Goal: Information Seeking & Learning: Learn about a topic

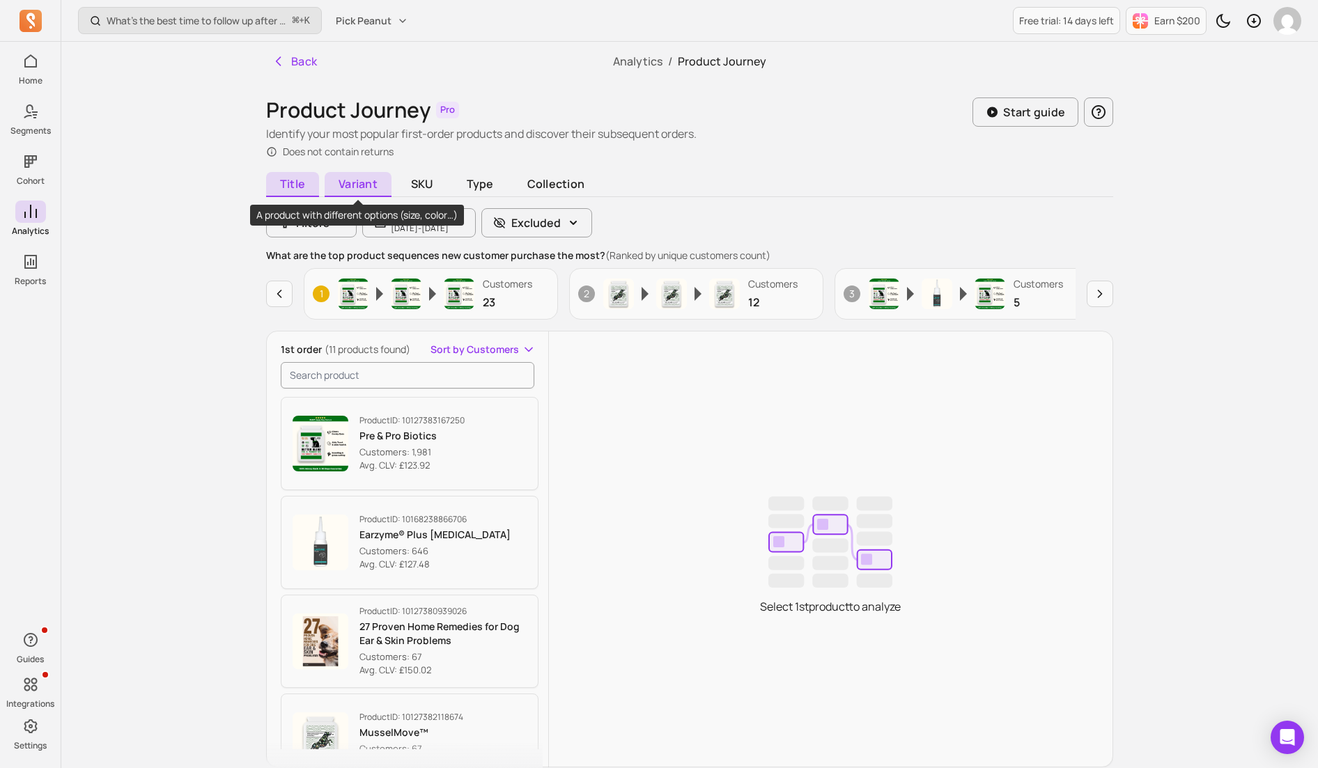
click at [366, 182] on span "Variant" at bounding box center [358, 184] width 67 height 25
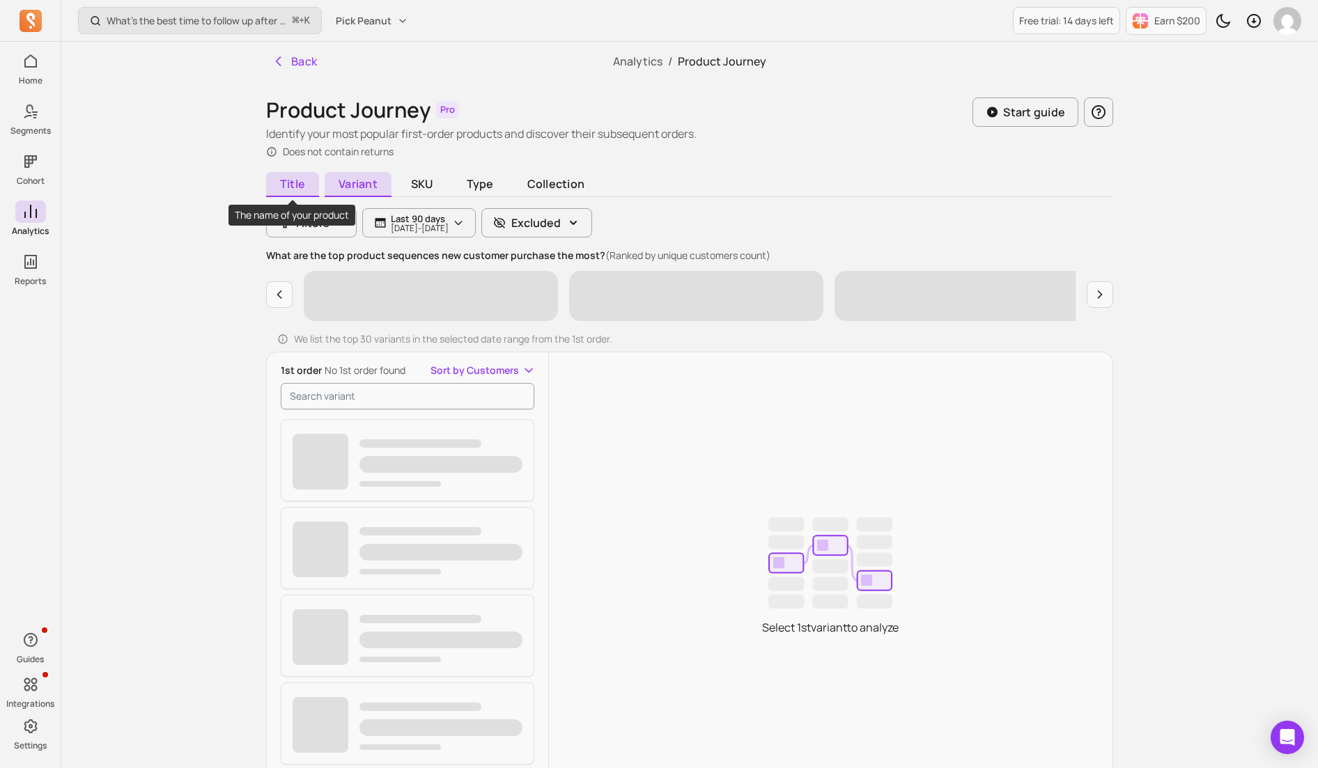
click at [295, 187] on span "Title" at bounding box center [292, 184] width 53 height 25
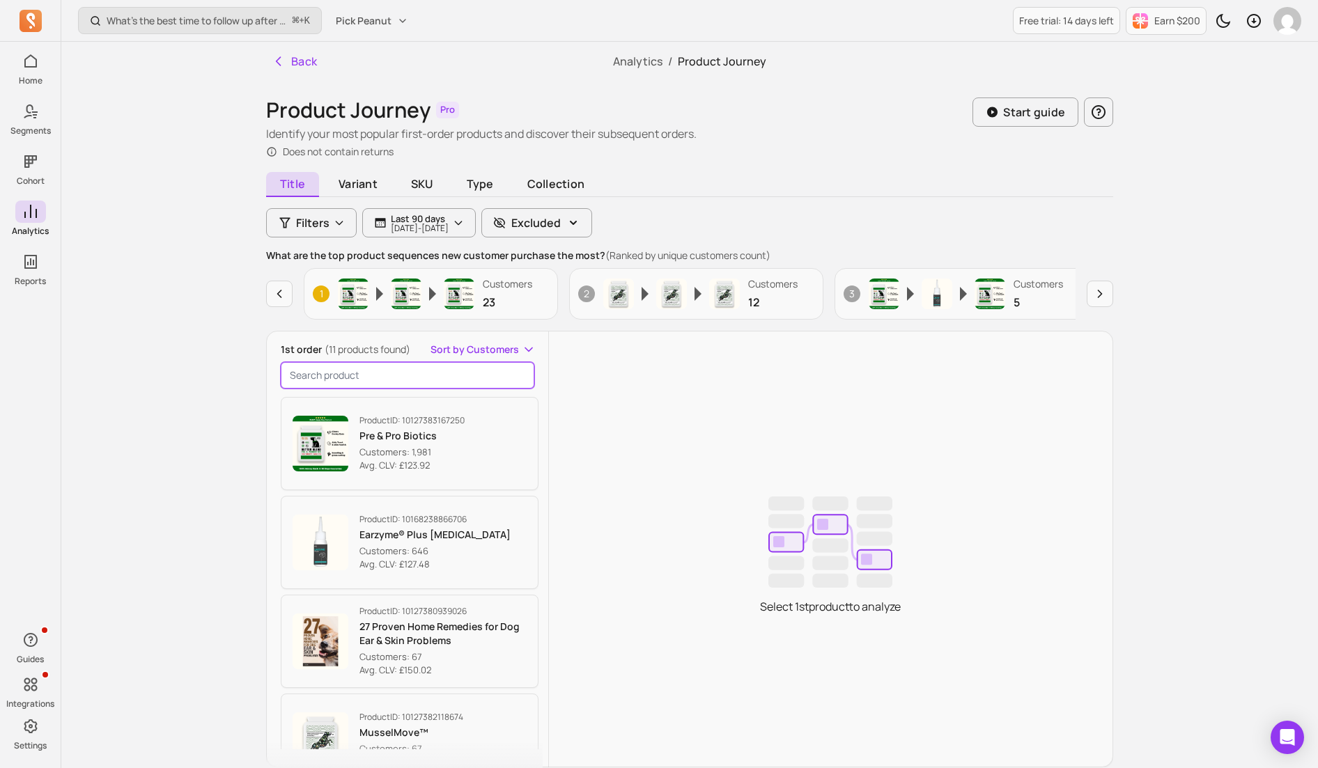
click at [405, 373] on input "search product" at bounding box center [408, 375] width 254 height 26
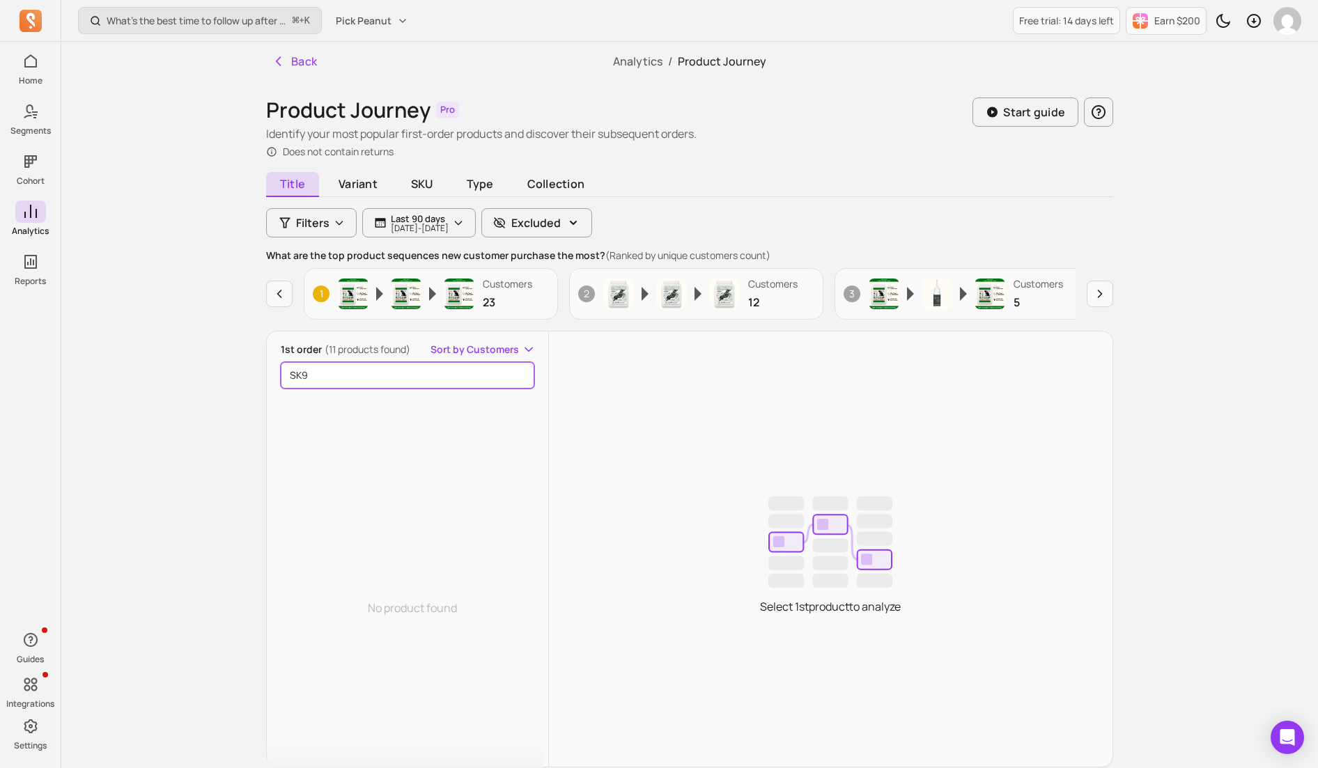
type input "SK9"
click at [520, 377] on input "SK9" at bounding box center [408, 375] width 254 height 26
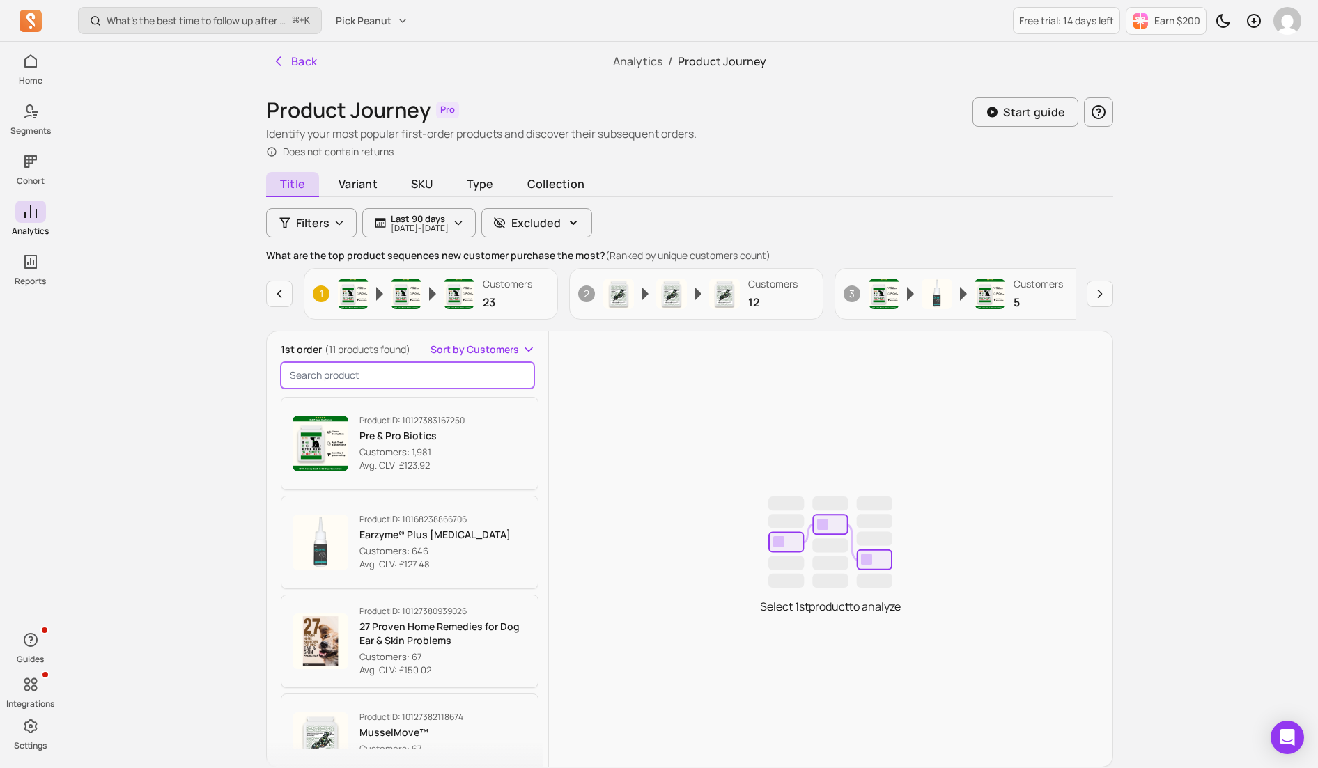
scroll to position [6, 0]
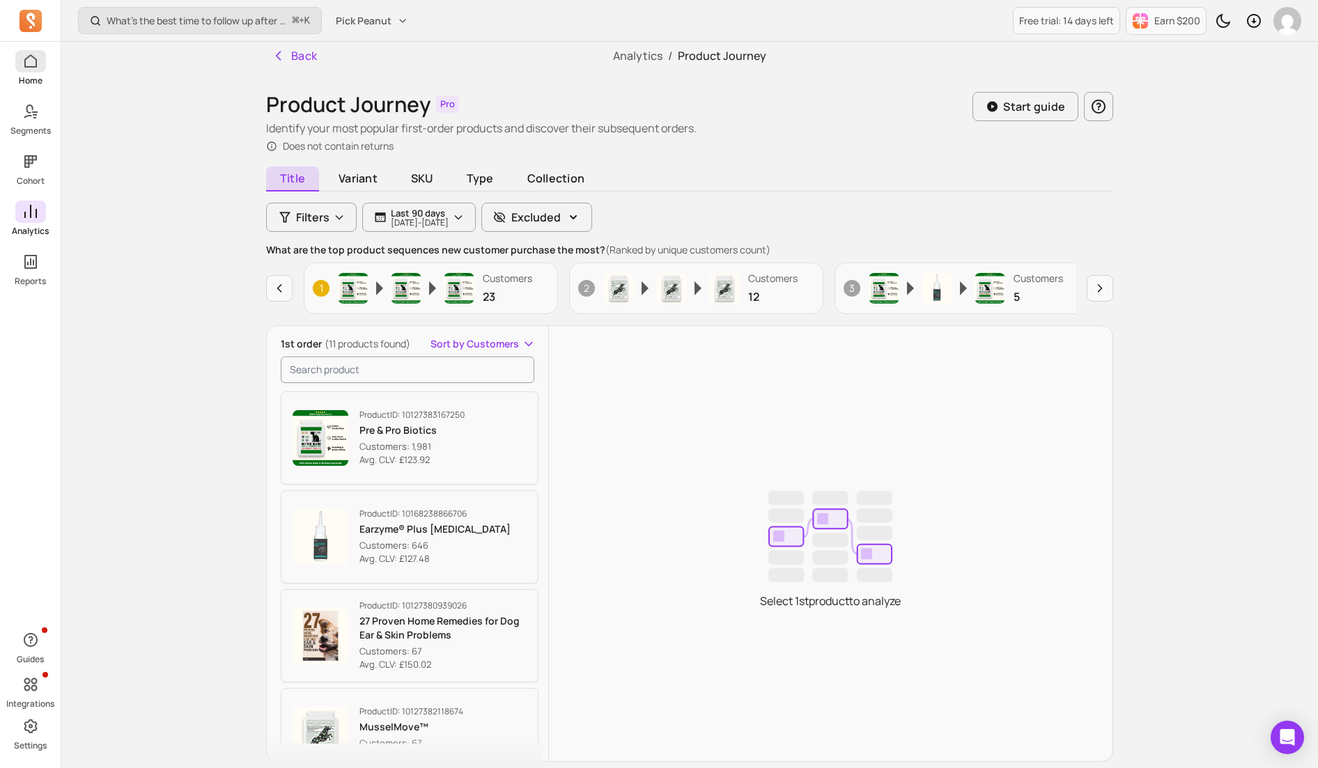
click at [35, 64] on icon at bounding box center [30, 61] width 17 height 17
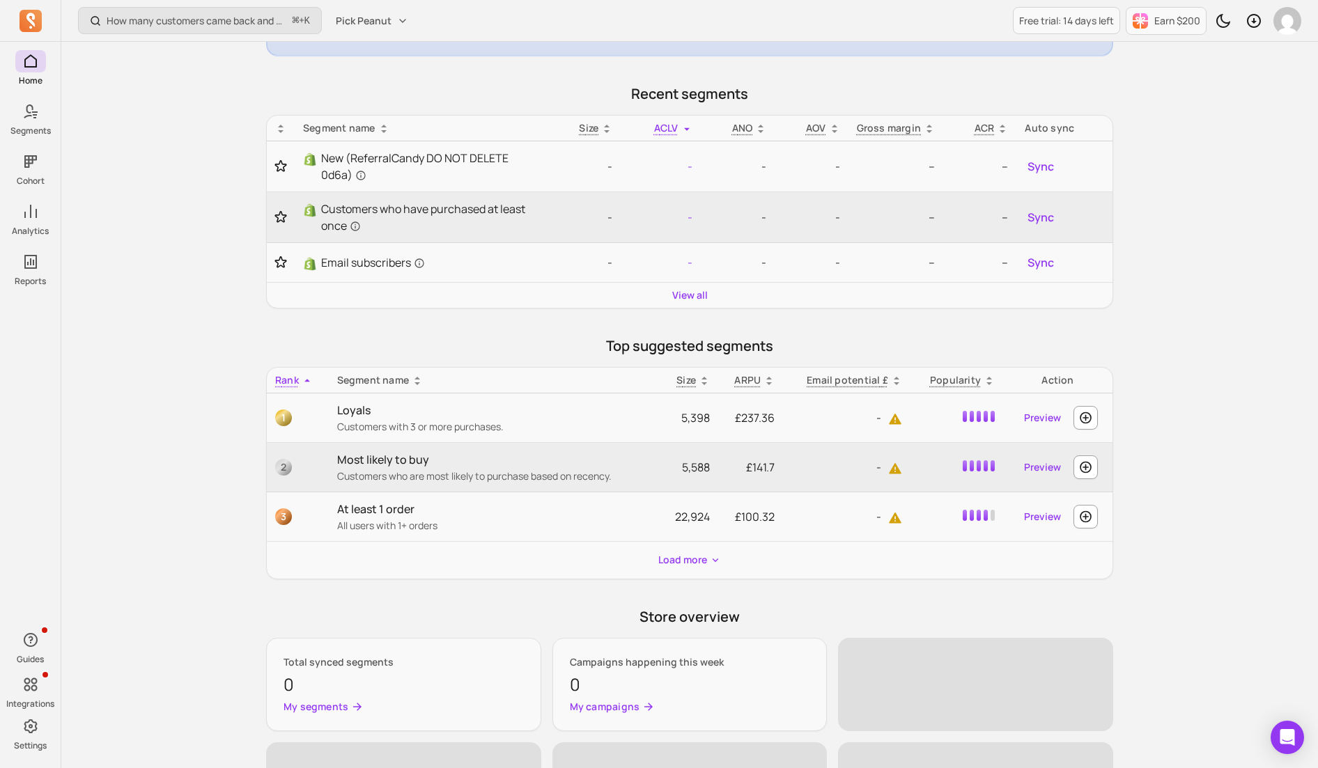
scroll to position [242, 0]
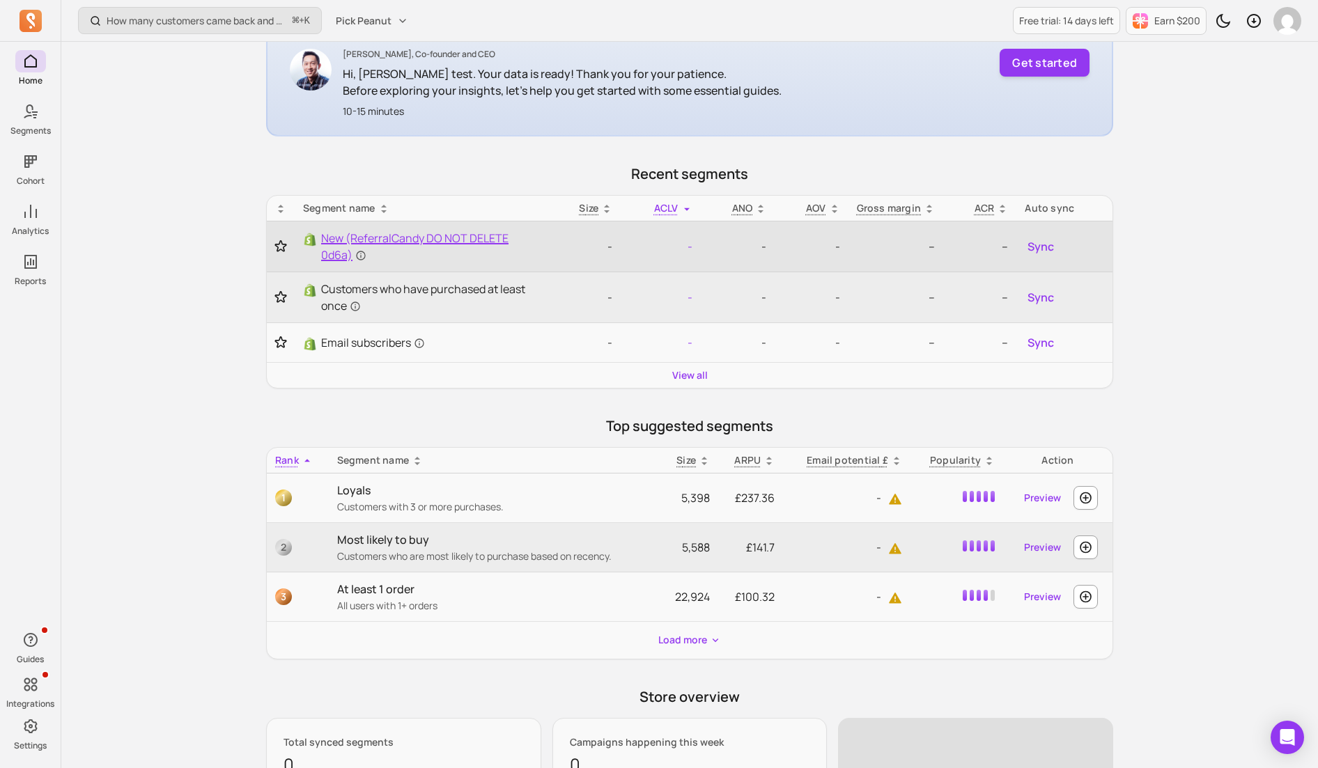
click at [416, 238] on span "New (ReferralCandy DO NOT DELETE 0d6a)" at bounding box center [430, 246] width 219 height 33
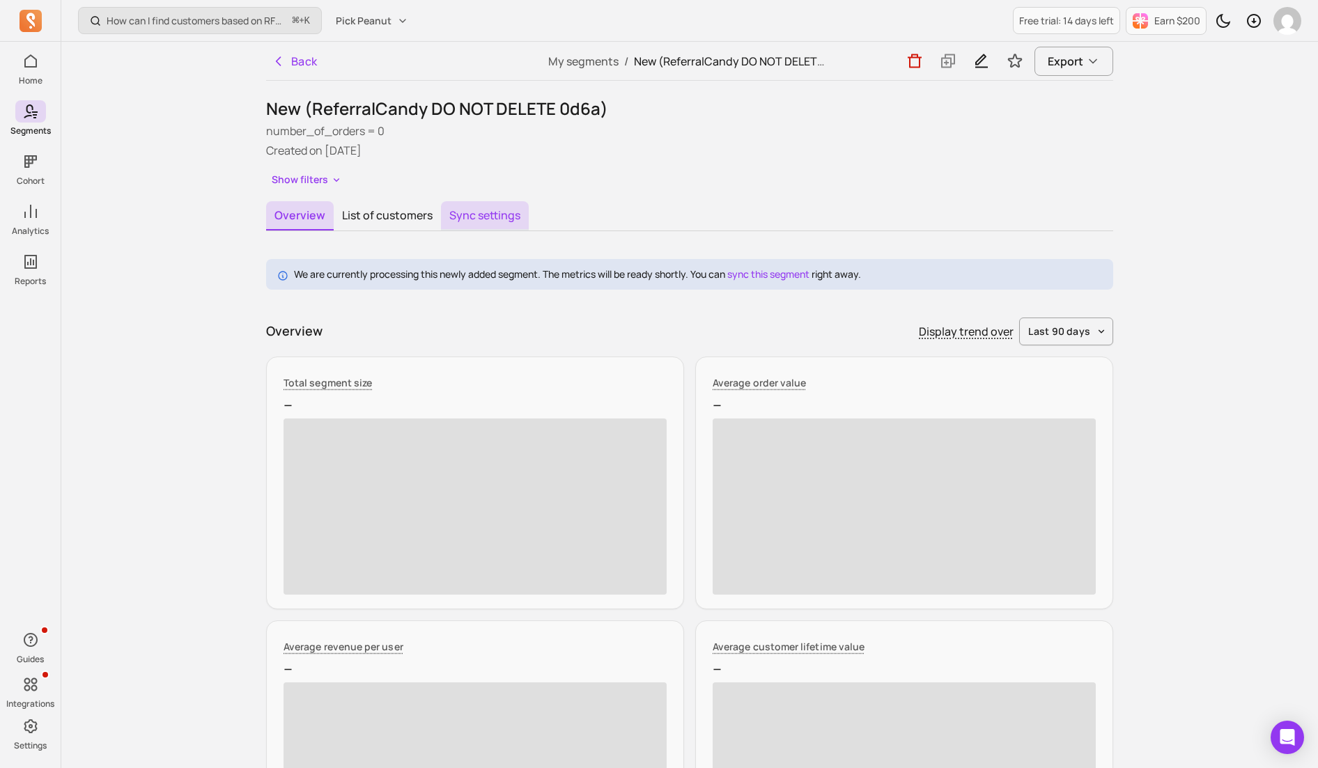
click at [473, 217] on button "Sync settings" at bounding box center [485, 215] width 88 height 29
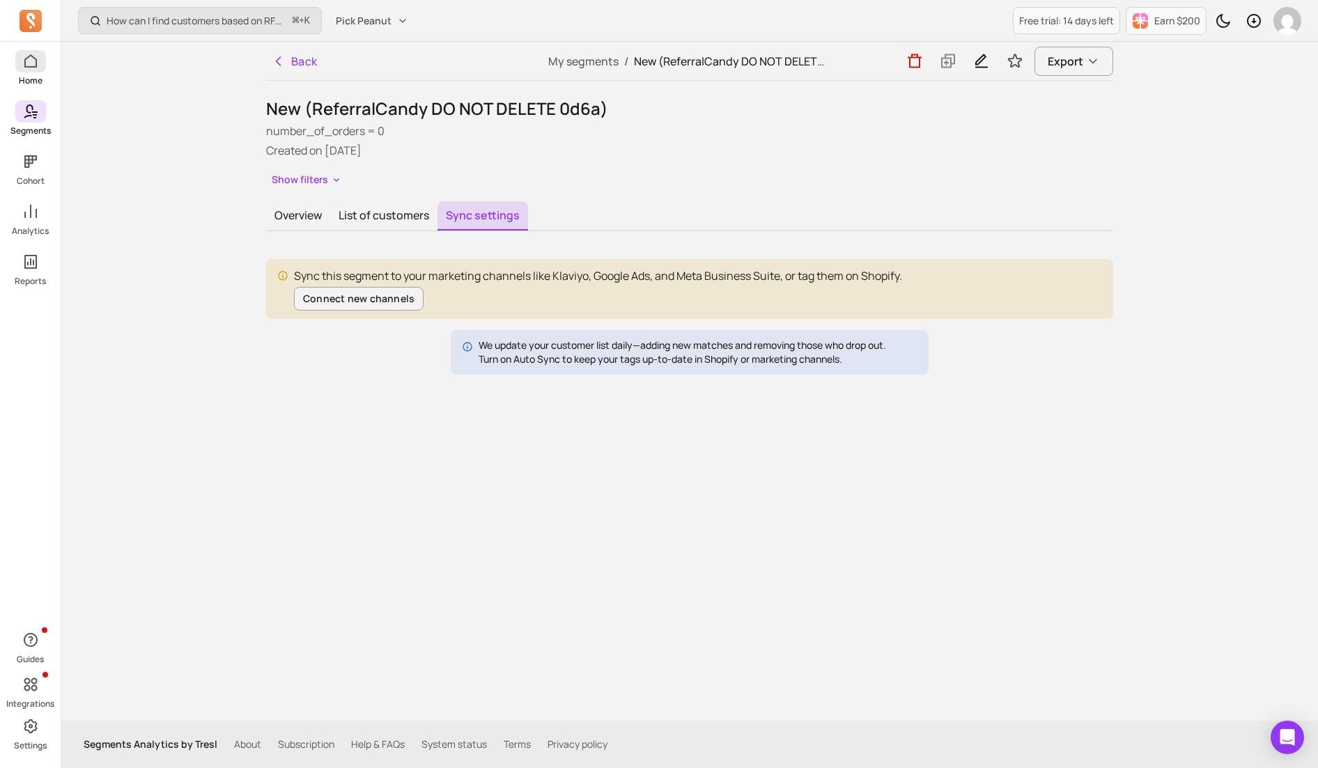
click at [38, 64] on icon at bounding box center [30, 61] width 17 height 17
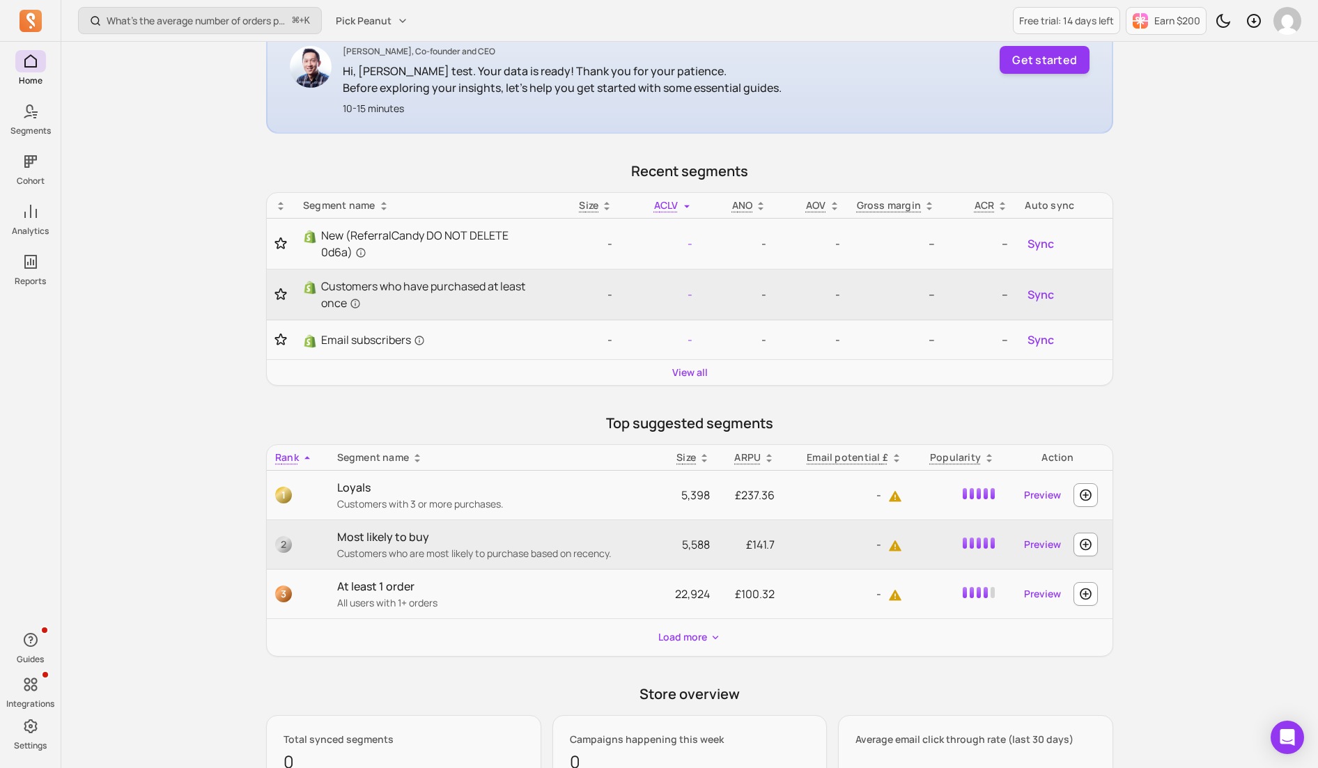
scroll to position [266, 0]
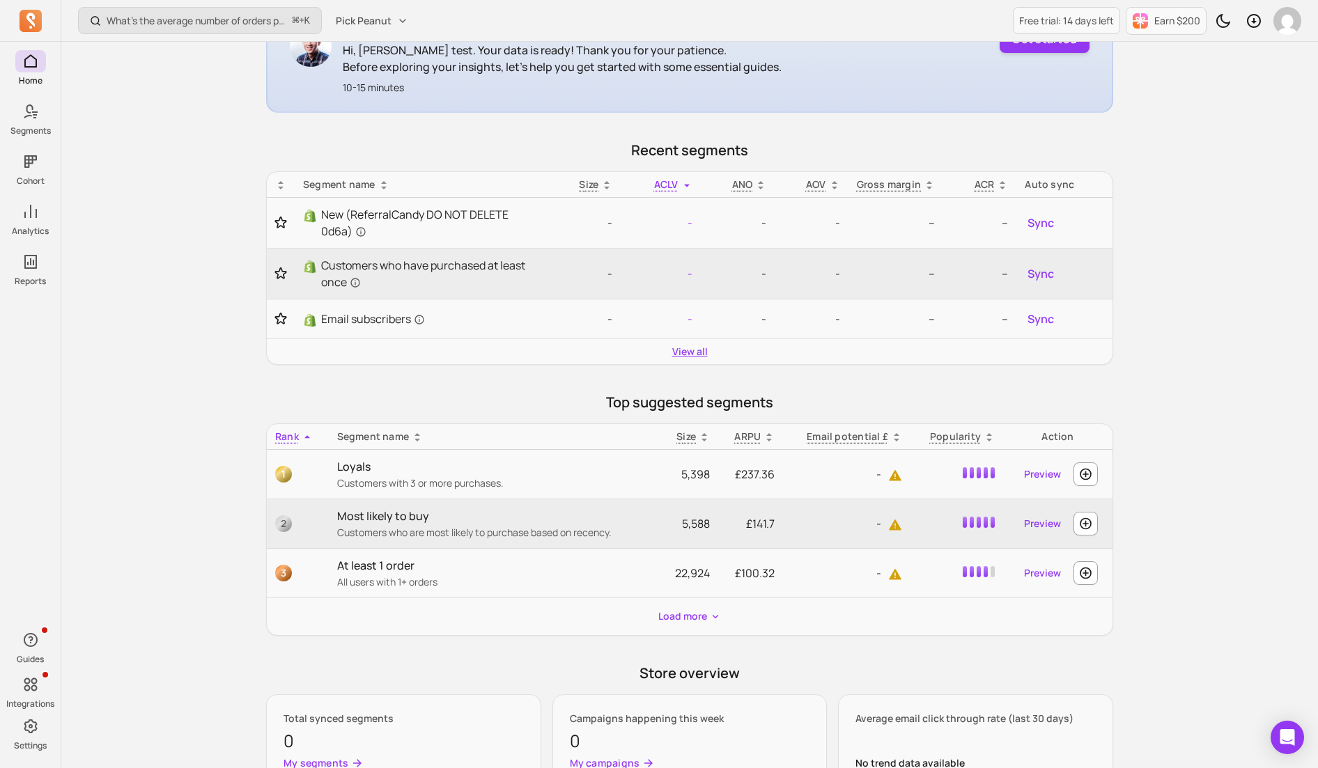
click at [703, 345] on link "View all" at bounding box center [690, 352] width 36 height 14
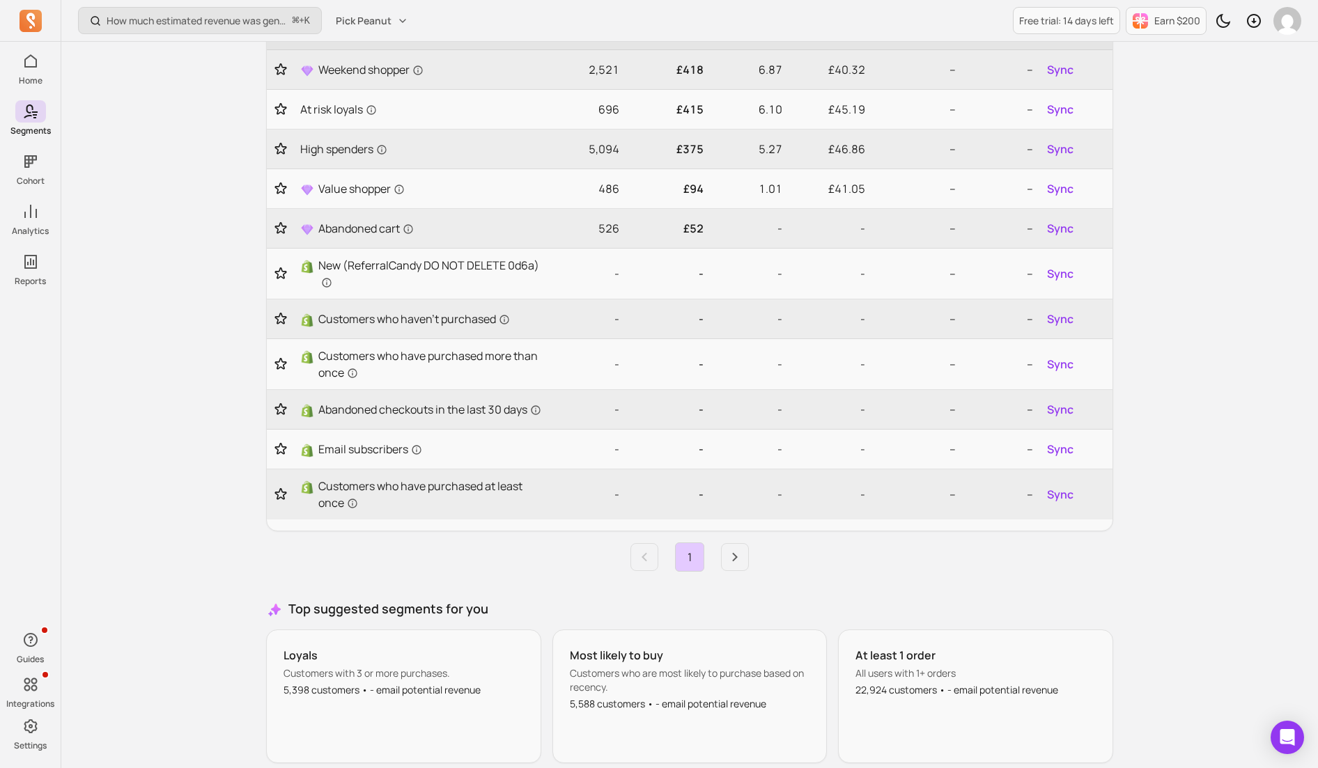
scroll to position [291, 0]
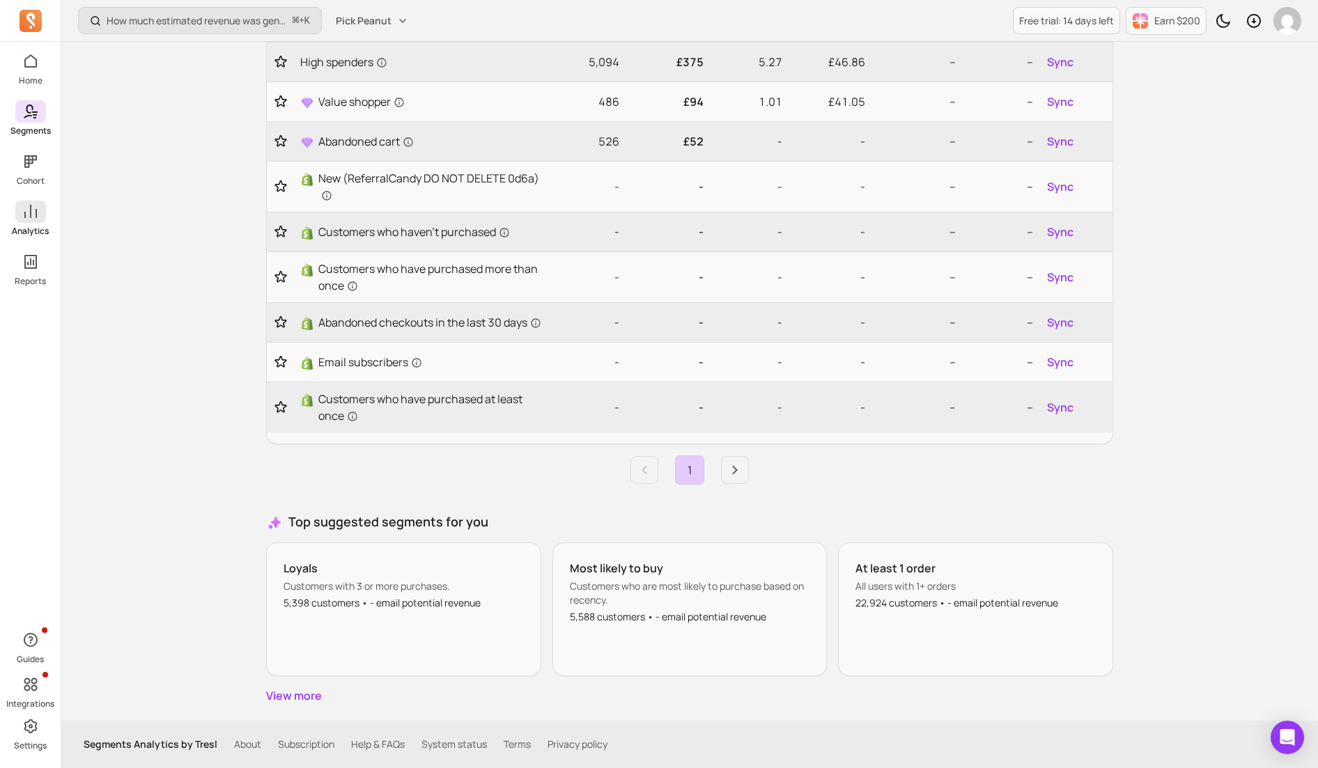
click at [14, 218] on link "Analytics" at bounding box center [30, 219] width 61 height 36
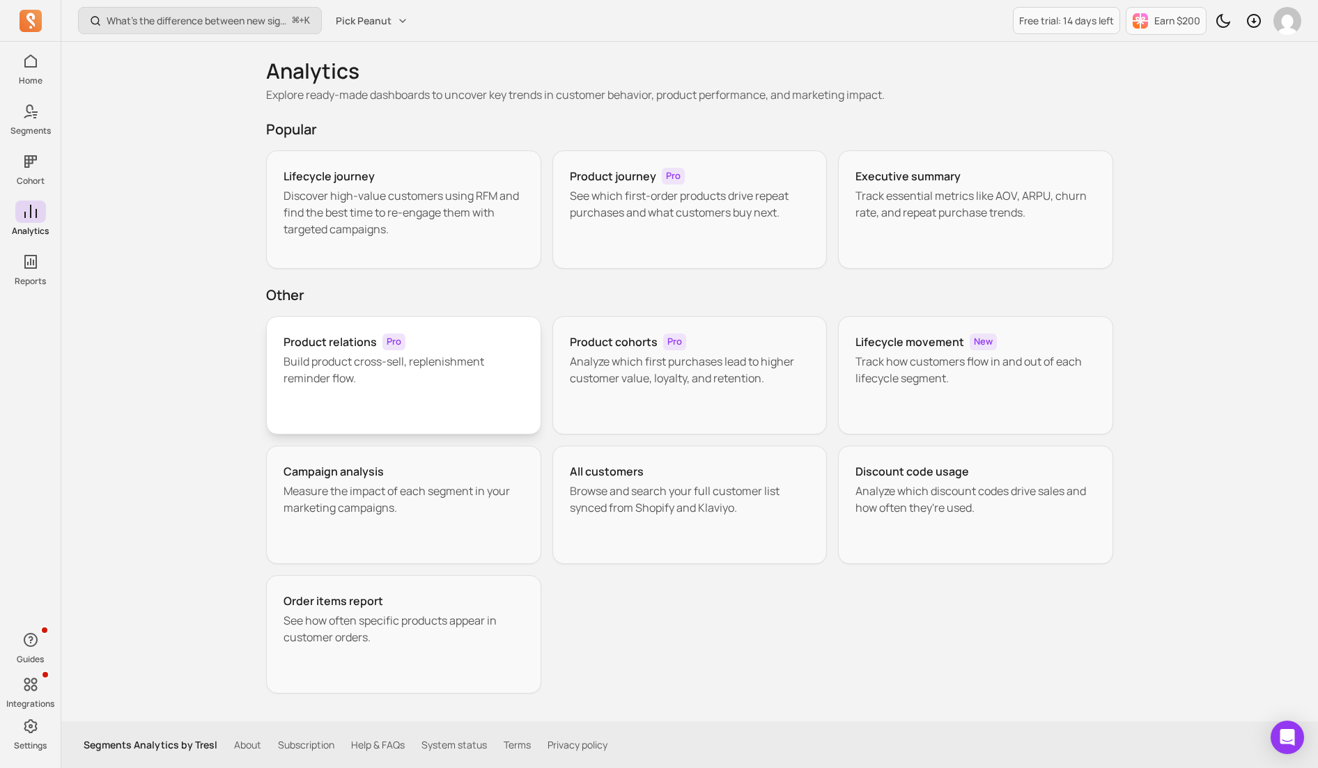
click at [413, 389] on div "Product relations Pro Build product cross-sell, replenishment reminder flow." at bounding box center [403, 375] width 275 height 118
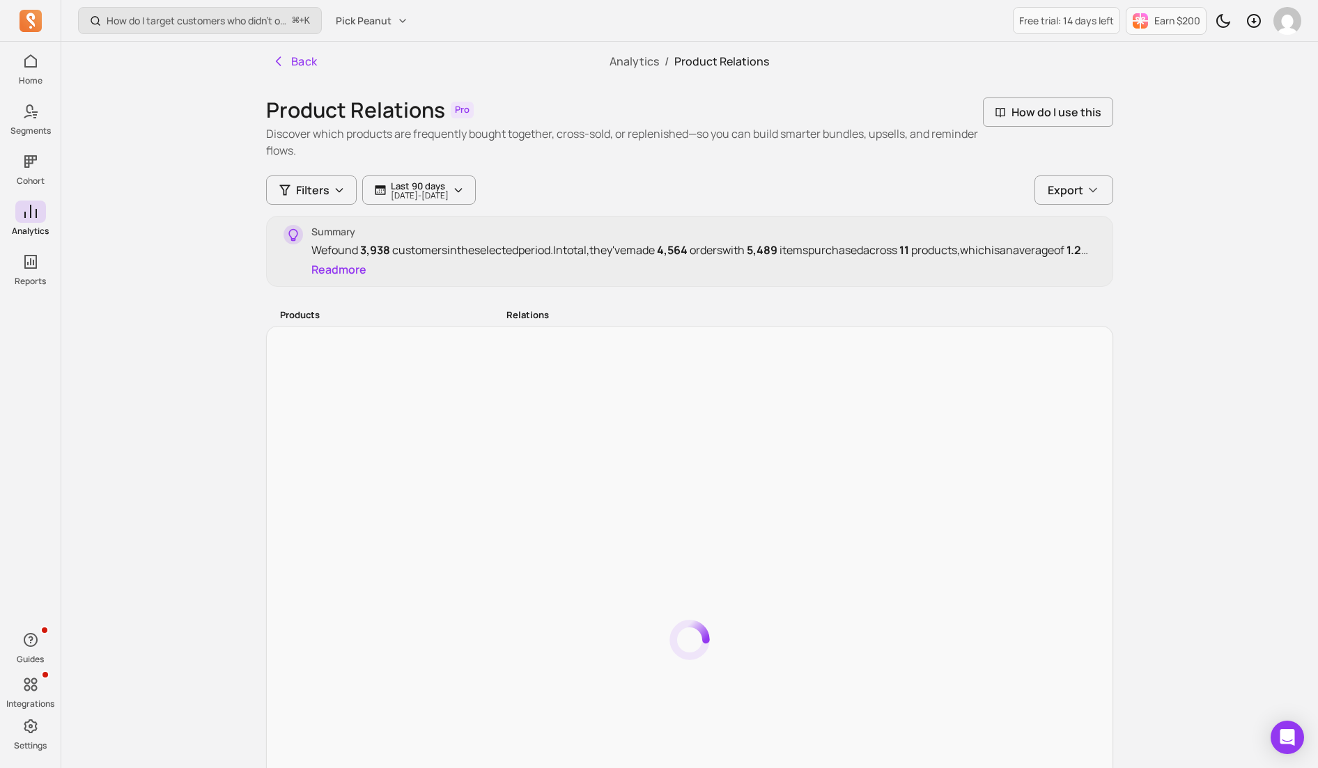
click at [409, 267] on div "Summary We found 3,938 customers in the selected period. In total, they've made…" at bounding box center [703, 251] width 784 height 53
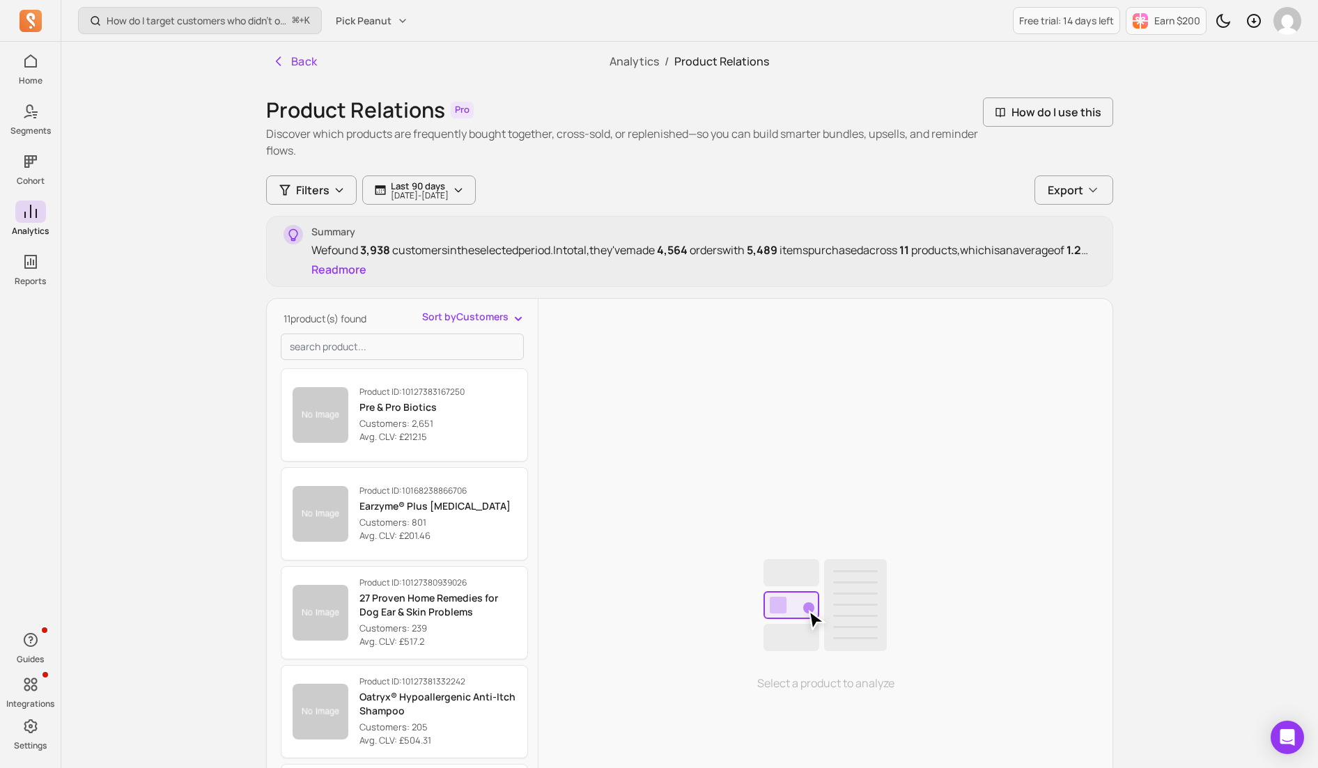
click at [409, 267] on div "Summary We found 3,938 customers in the selected period. In total, they've made…" at bounding box center [703, 251] width 784 height 53
click at [376, 361] on div "11 product(s) found Sort by Customers Product ID: 10127383167250 Pre & Pro Biot…" at bounding box center [402, 632] width 271 height 644
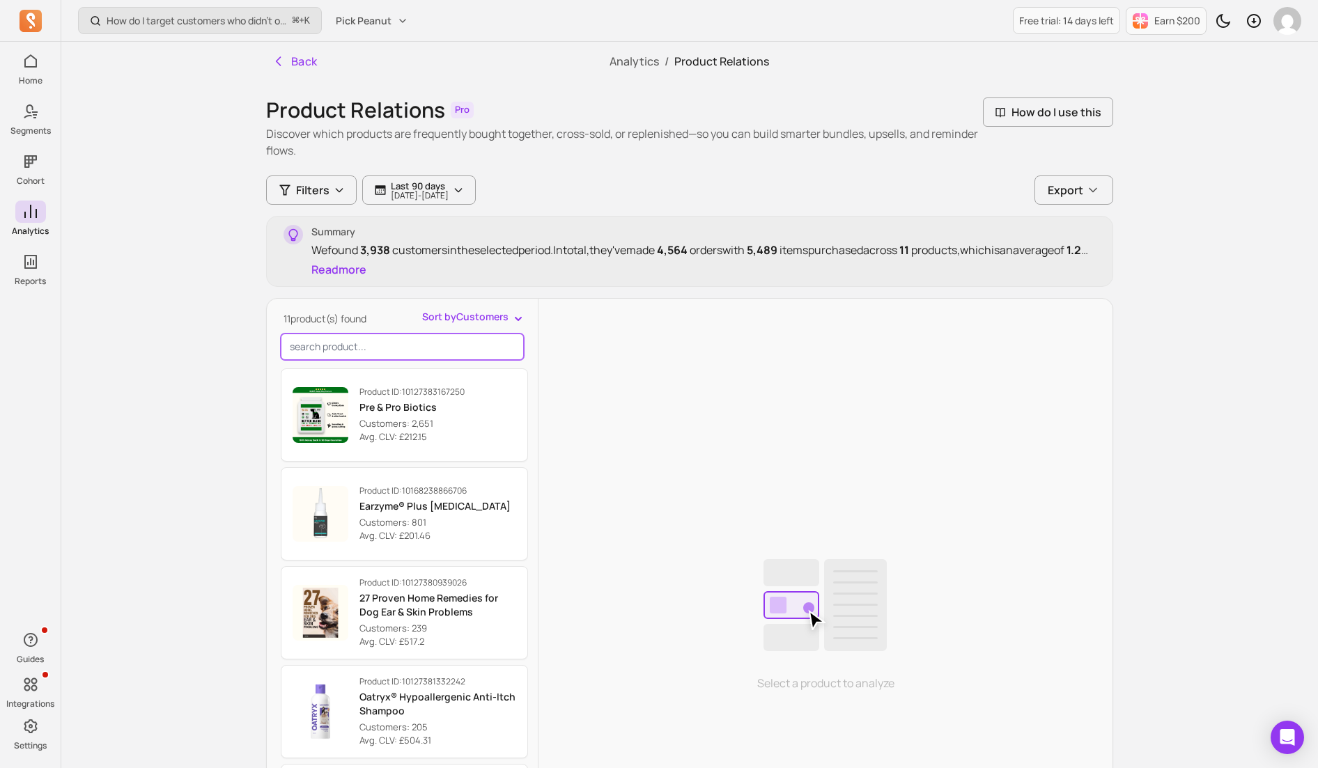
click at [385, 353] on input "search product" at bounding box center [402, 347] width 243 height 26
paste input "[SK9] Synbiotic-K9™"
type input "[SK9] Synbiotic-K9™"
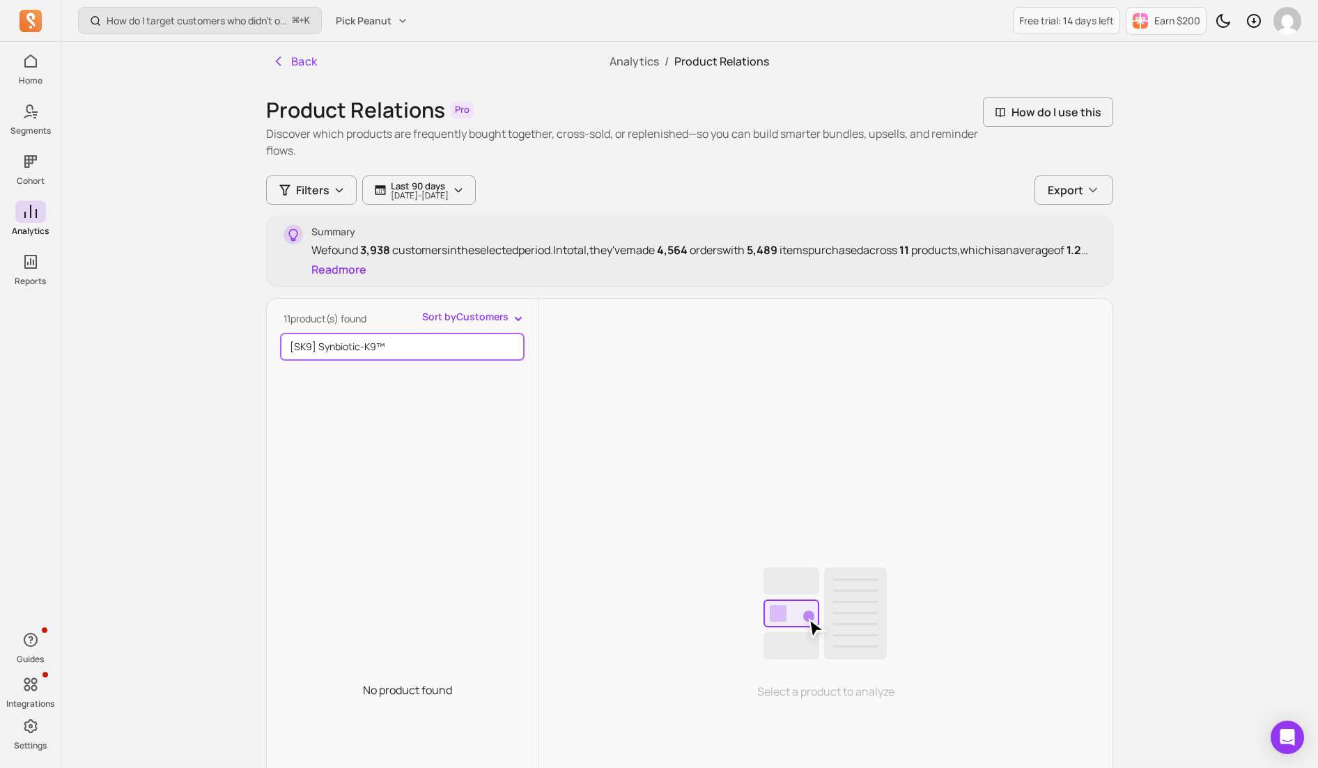
drag, startPoint x: 395, startPoint y: 352, endPoint x: 268, endPoint y: 348, distance: 126.8
click at [268, 348] on div "11 product(s) found Sort by Customers [SK9] Synbiotic-K9™ No product found" at bounding box center [402, 640] width 271 height 660
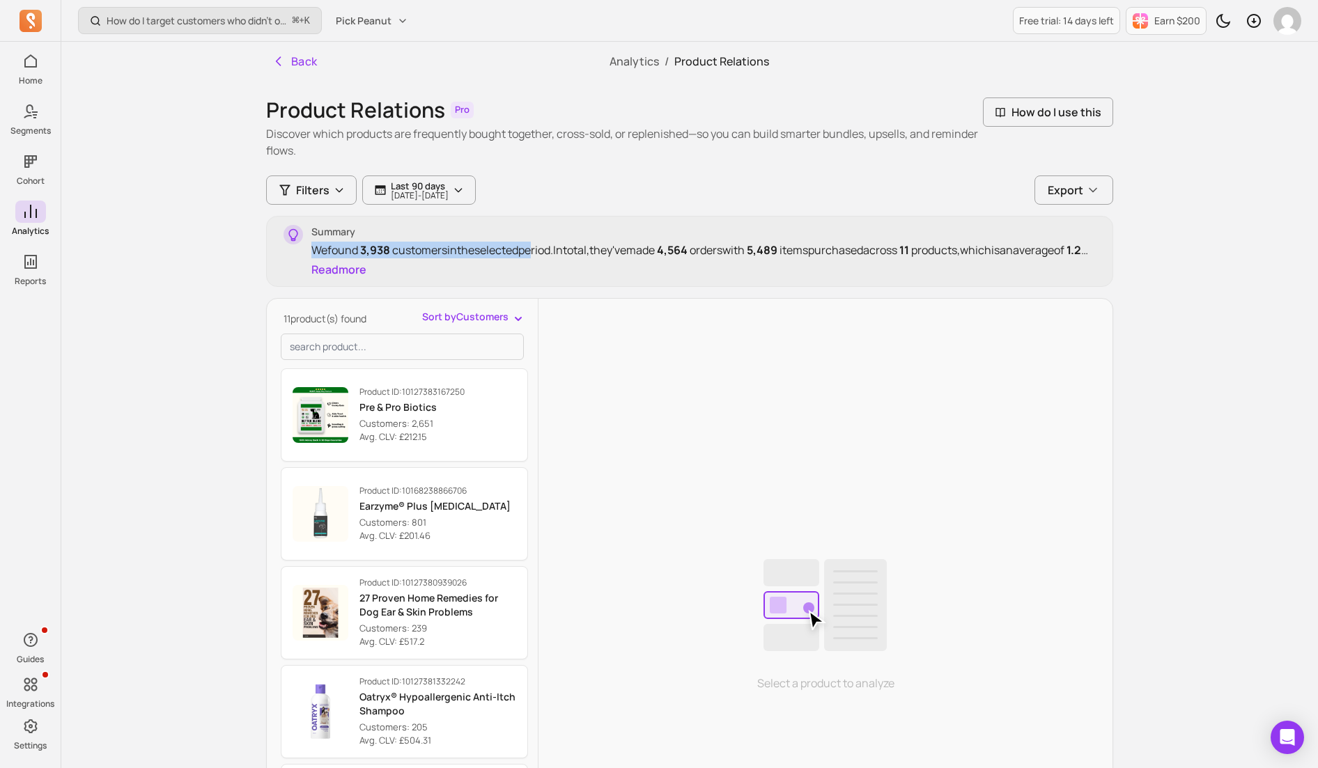
click at [538, 255] on div "Summary We found 3,938 customers in the selected period. In total, they've made…" at bounding box center [703, 251] width 784 height 53
click at [538, 255] on div "We found 3,938 customers in the selected period. In total, they've made 4,564 o…" at bounding box center [703, 250] width 784 height 17
drag, startPoint x: 550, startPoint y: 252, endPoint x: 823, endPoint y: 249, distance: 273.0
click at [809, 249] on div "We found 3,938 customers in the selected period. In total, they've made 4,564 o…" at bounding box center [703, 250] width 784 height 17
click at [823, 249] on div "We found 3,938 customers in the selected period. In total, they've made 4,564 o…" at bounding box center [703, 250] width 784 height 17
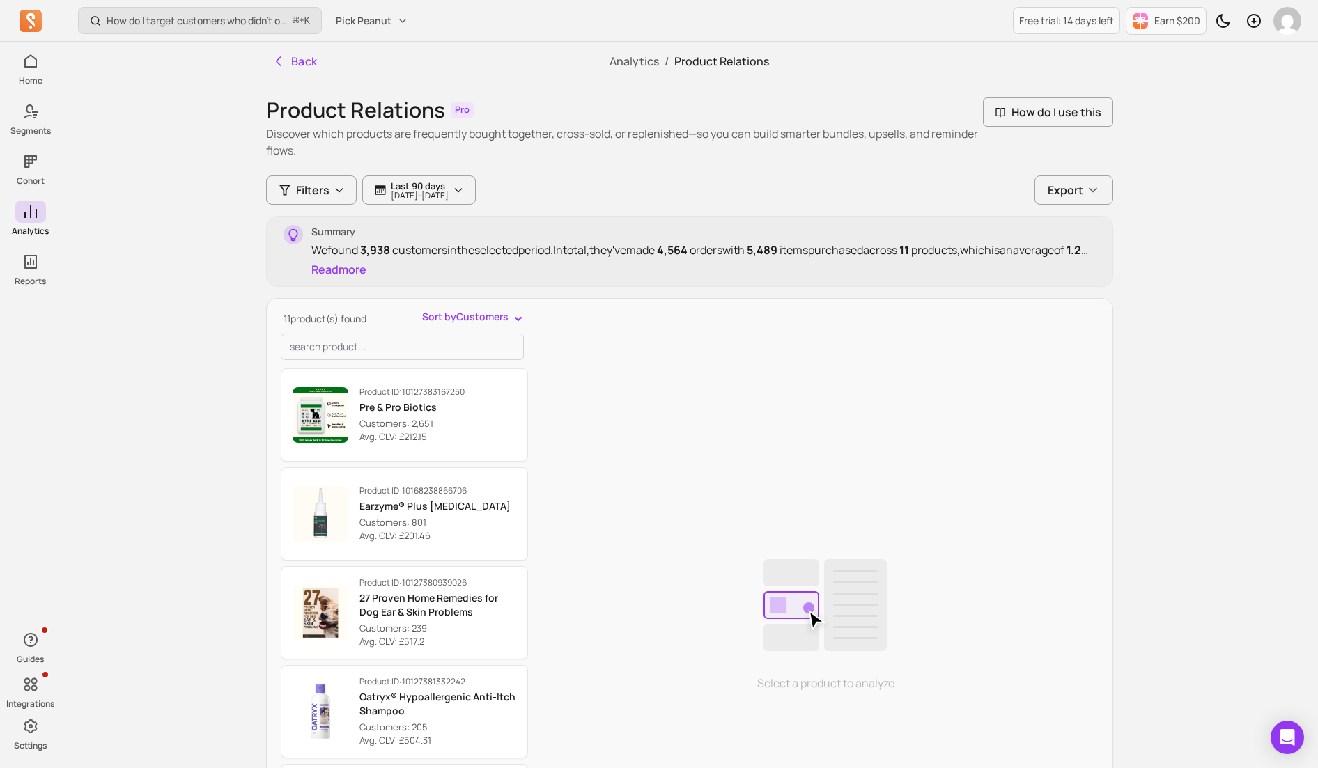
click at [345, 277] on button "Read more" at bounding box center [338, 269] width 55 height 17
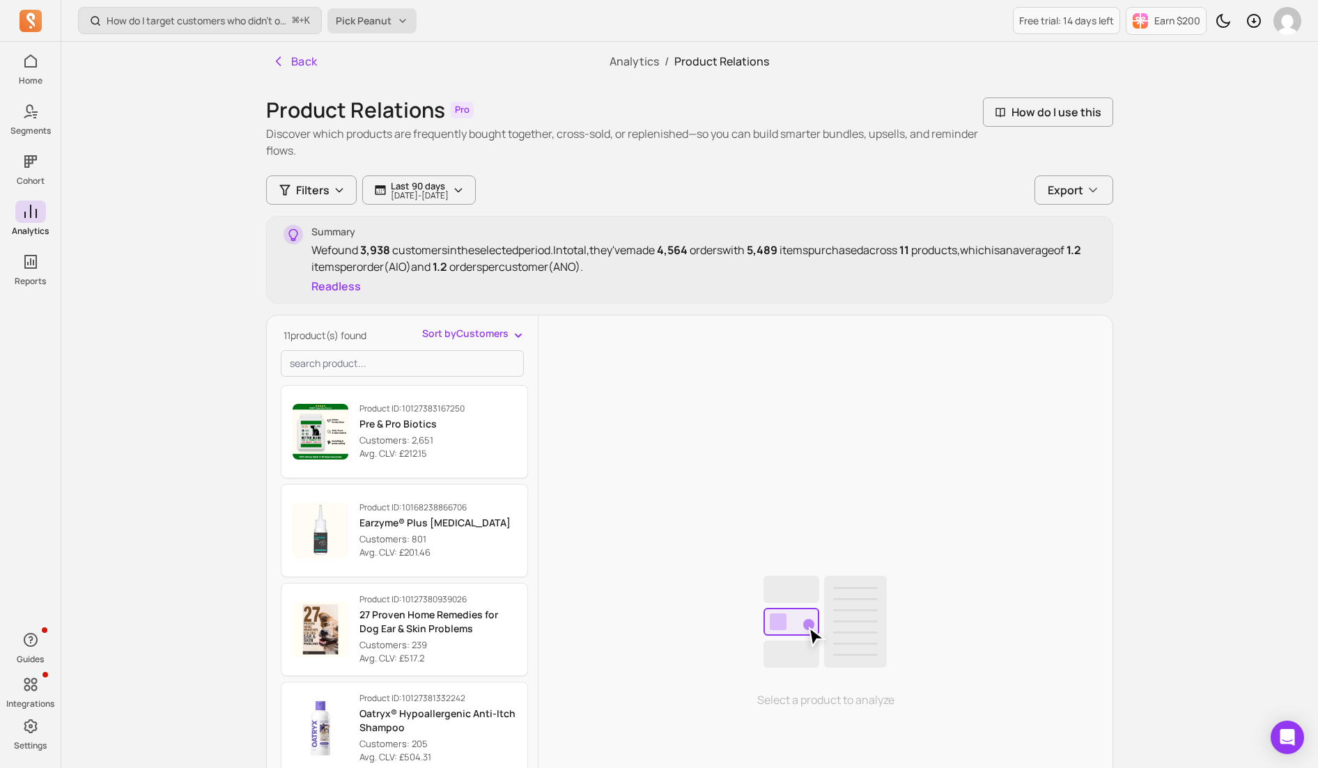
click at [371, 17] on span "Pick Peanut" at bounding box center [364, 21] width 56 height 14
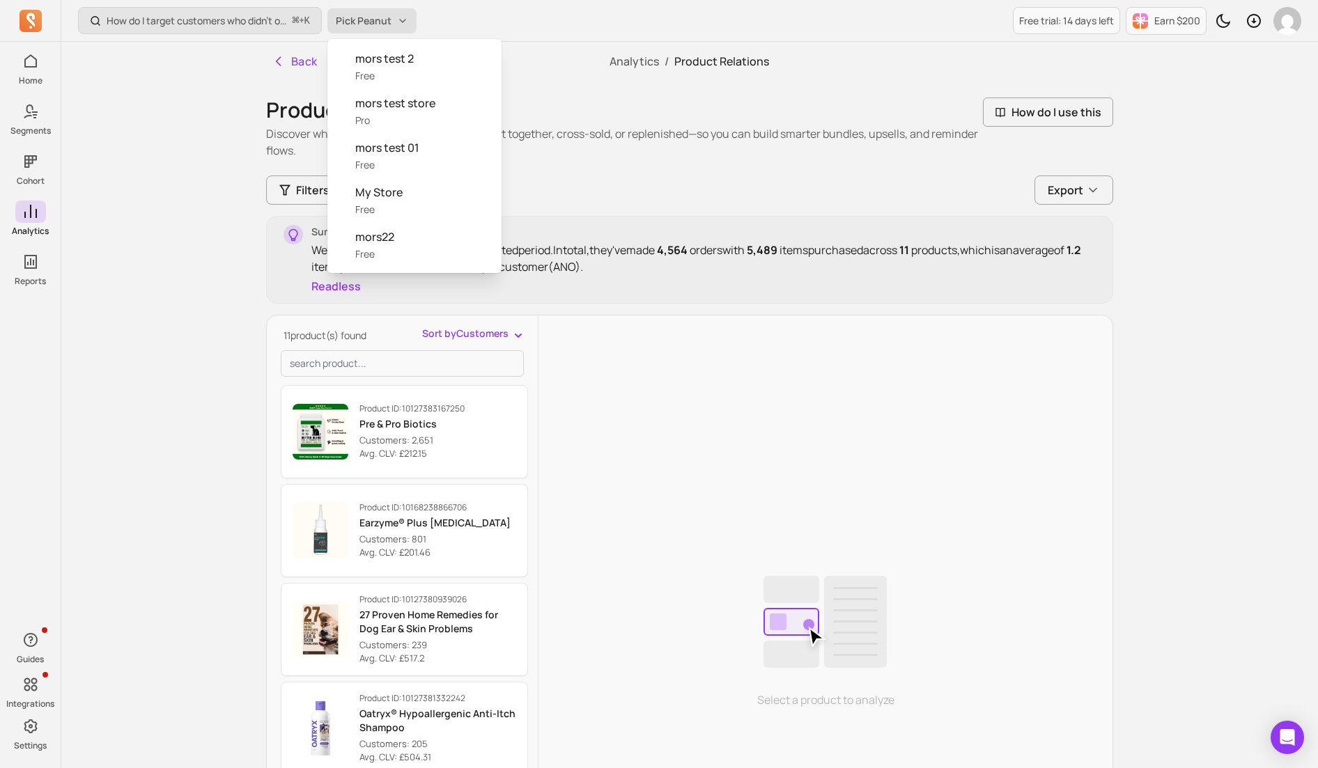
click at [371, 17] on span "Pick Peanut" at bounding box center [364, 21] width 56 height 14
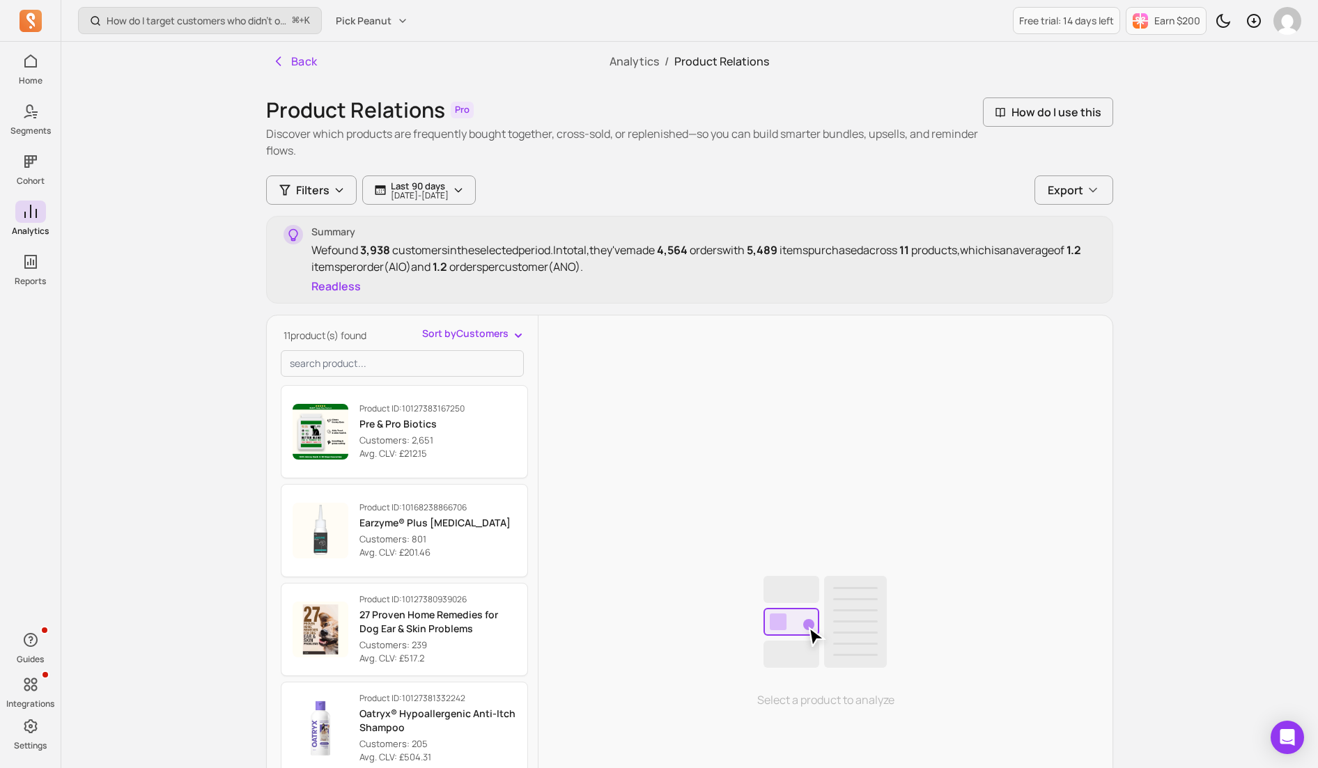
click at [399, 101] on h1 "Product Relations" at bounding box center [355, 110] width 179 height 25
drag, startPoint x: 368, startPoint y: 334, endPoint x: 265, endPoint y: 343, distance: 104.2
click at [265, 343] on div "Back Analytics / Product Relations Product Relations Pro Discover which product…" at bounding box center [689, 509] width 891 height 935
drag, startPoint x: 332, startPoint y: 338, endPoint x: 363, endPoint y: 338, distance: 31.3
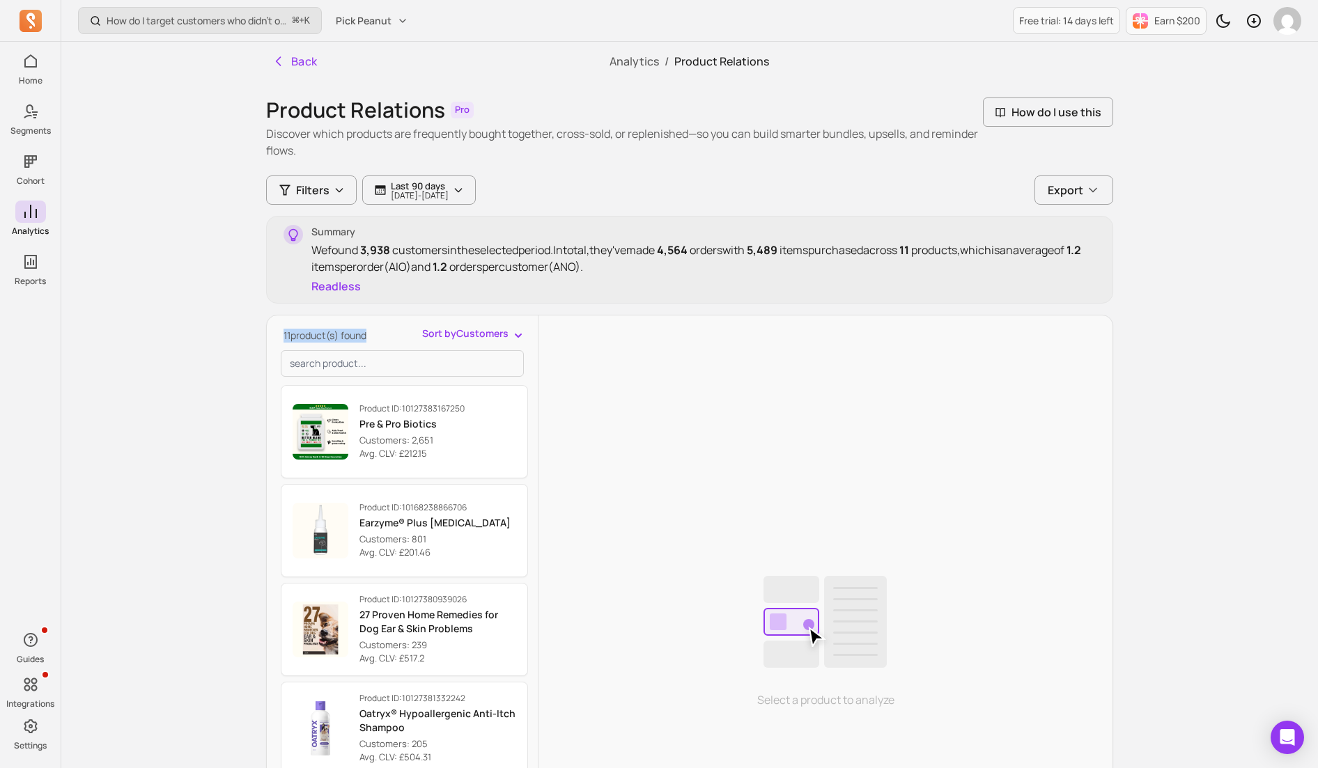
click at [363, 338] on div "11 product(s) found Sort by Customers Product ID: 10127383167250 Pre & Pro Biot…" at bounding box center [402, 649] width 271 height 644
click at [363, 338] on span "11 product(s) found" at bounding box center [324, 335] width 83 height 13
drag, startPoint x: 685, startPoint y: 248, endPoint x: 679, endPoint y: 260, distance: 13.4
click at [679, 260] on div "We found 3,938 customers in the selected period. In total, they've made 4,564 o…" at bounding box center [703, 258] width 784 height 33
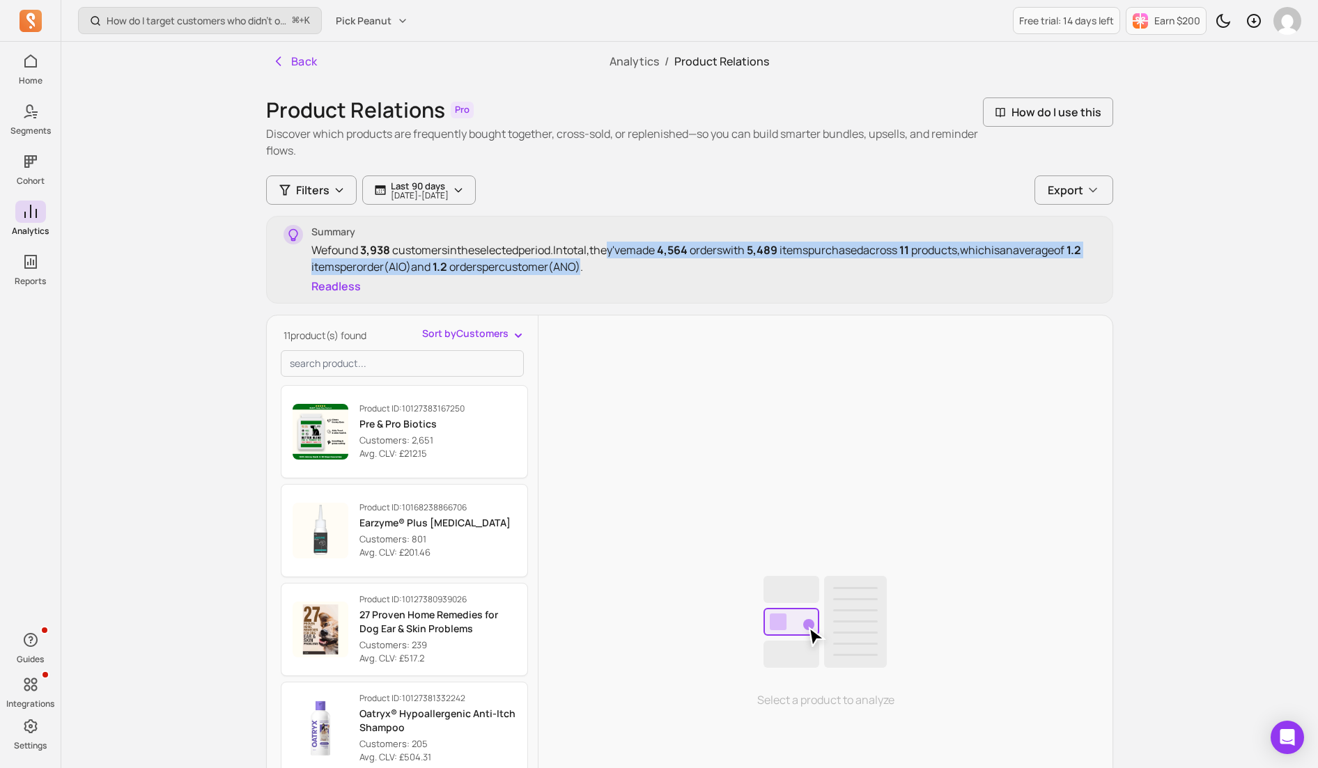
drag, startPoint x: 622, startPoint y: 267, endPoint x: 621, endPoint y: 252, distance: 14.7
click at [621, 252] on div "We found 3,938 customers in the selected period. In total, they've made 4,564 o…" at bounding box center [703, 258] width 784 height 33
drag, startPoint x: 621, startPoint y: 252, endPoint x: 616, endPoint y: 262, distance: 10.6
click at [616, 262] on div "We found 3,938 customers in the selected period. In total, they've made 4,564 o…" at bounding box center [703, 258] width 784 height 33
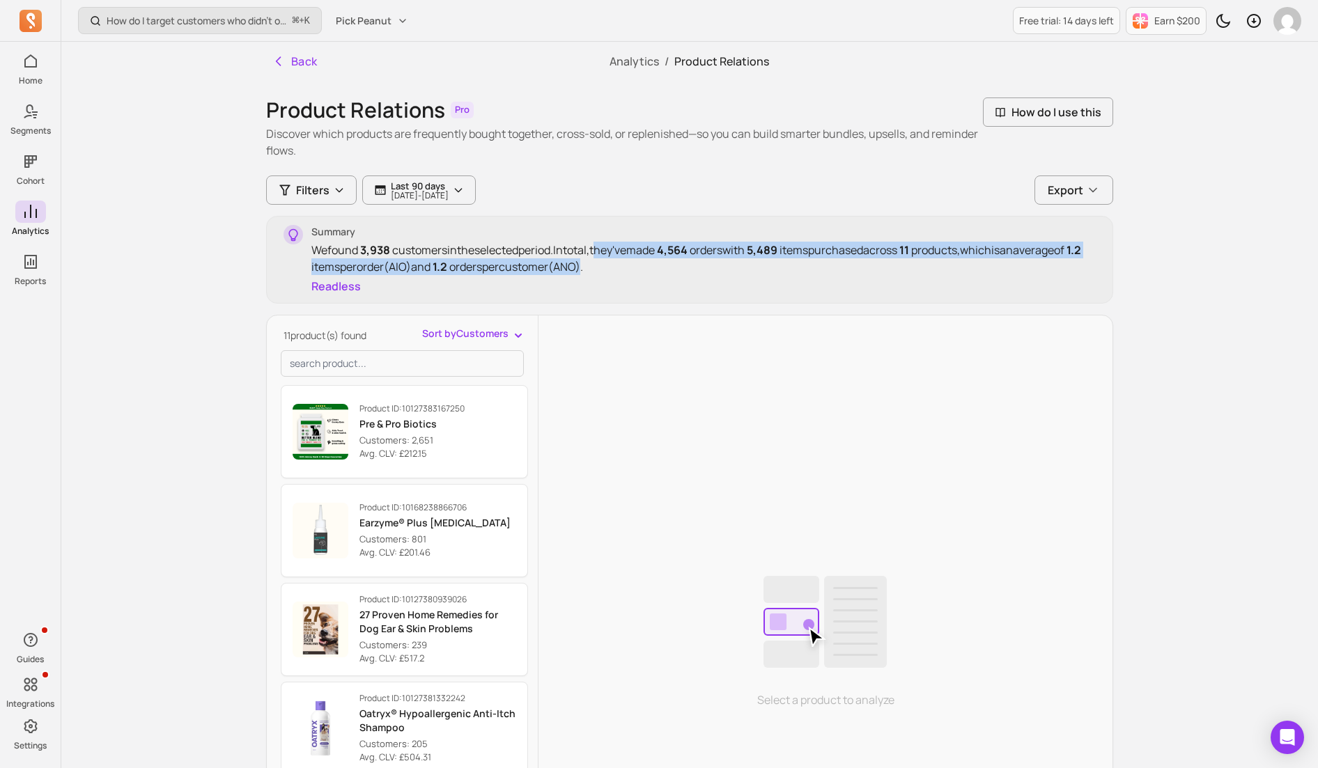
click at [616, 262] on div "We found 3,938 customers in the selected period. In total, they've made 4,564 o…" at bounding box center [703, 258] width 784 height 33
click at [437, 259] on div "We found 3,938 customers in the selected period. In total, they've made 4,564 o…" at bounding box center [703, 258] width 784 height 33
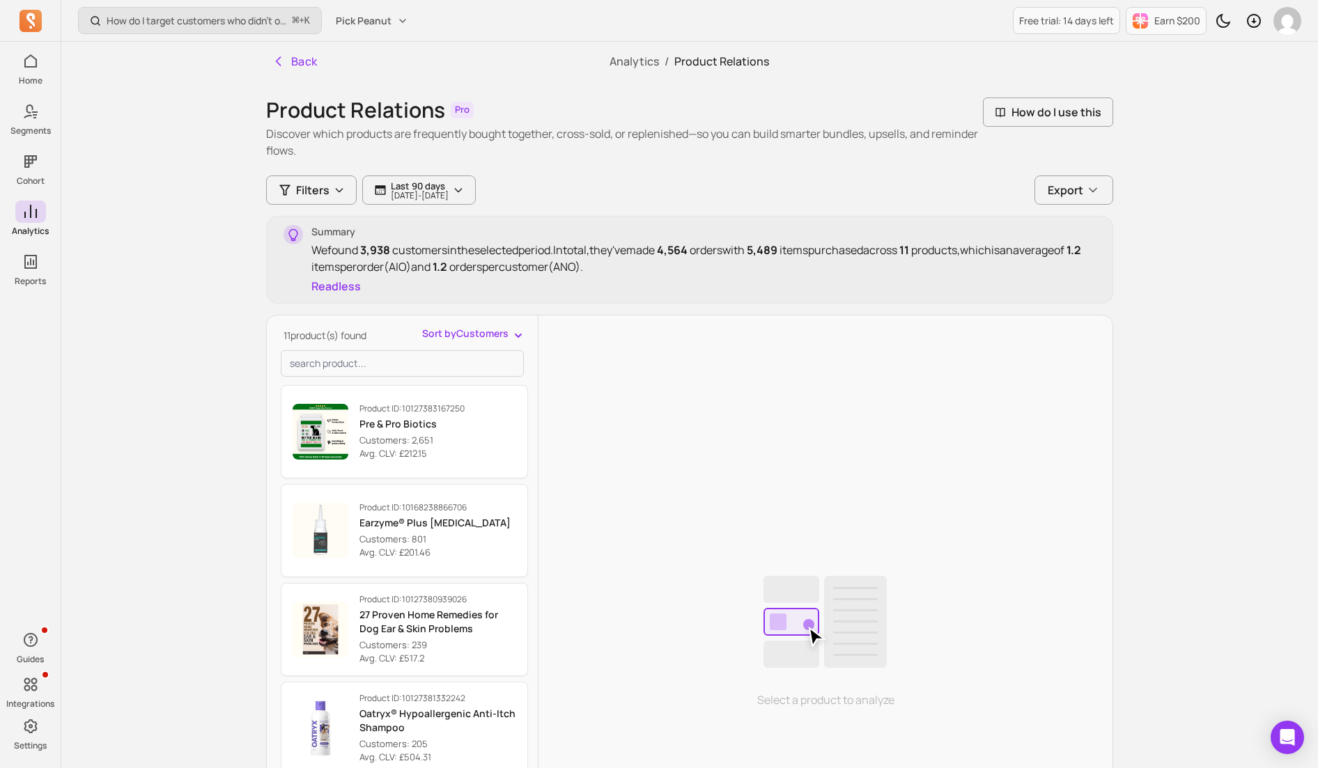
drag, startPoint x: 320, startPoint y: 334, endPoint x: 371, endPoint y: 337, distance: 50.9
click at [371, 337] on div "11 product(s) found Sort by Customers" at bounding box center [407, 336] width 253 height 18
drag, startPoint x: 313, startPoint y: 339, endPoint x: 277, endPoint y: 340, distance: 36.2
click at [277, 340] on div "11 product(s) found Sort by Customers Product ID: 10127383167250 Pre & Pro Biot…" at bounding box center [402, 649] width 271 height 644
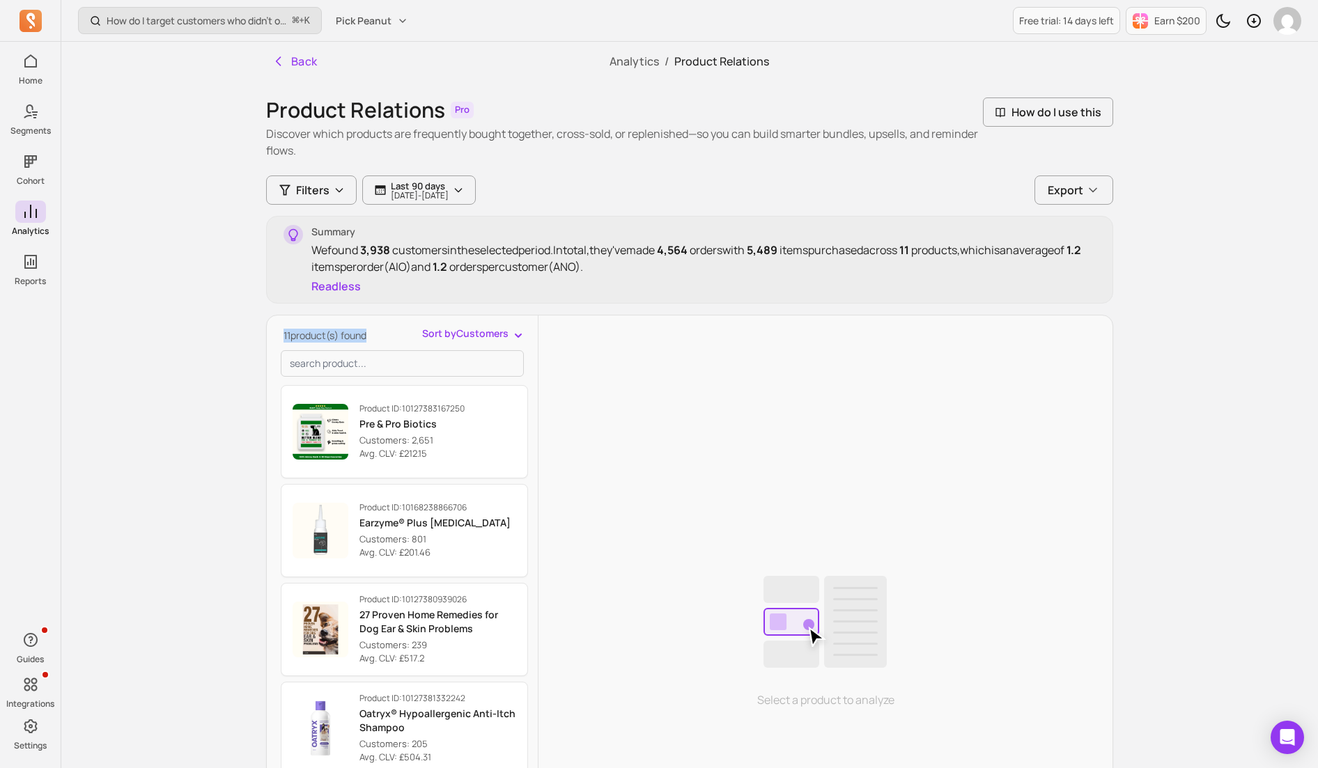
click at [277, 340] on div "11 product(s) found Sort by Customers Product ID: 10127383167250 Pre & Pro Biot…" at bounding box center [402, 649] width 271 height 644
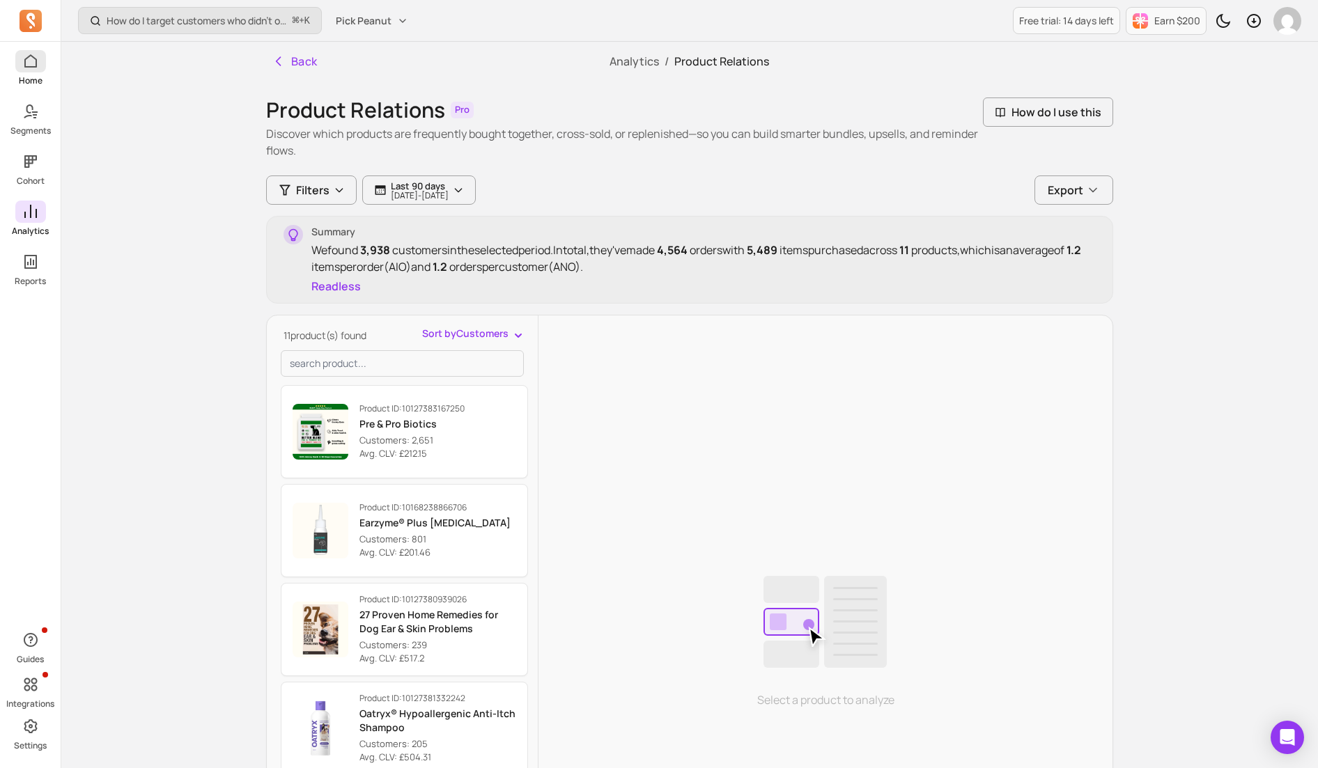
click at [18, 62] on span at bounding box center [30, 61] width 31 height 22
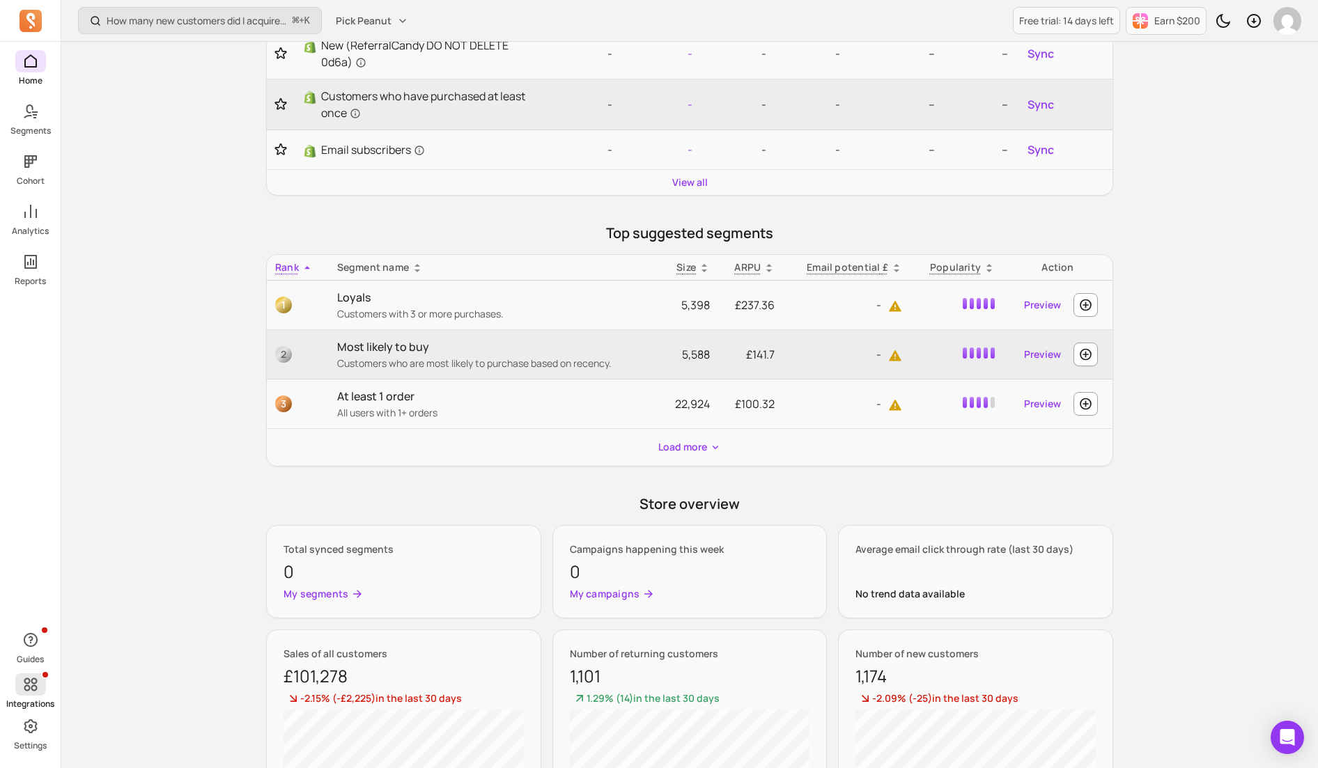
scroll to position [437, 0]
click at [44, 687] on span at bounding box center [30, 684] width 31 height 22
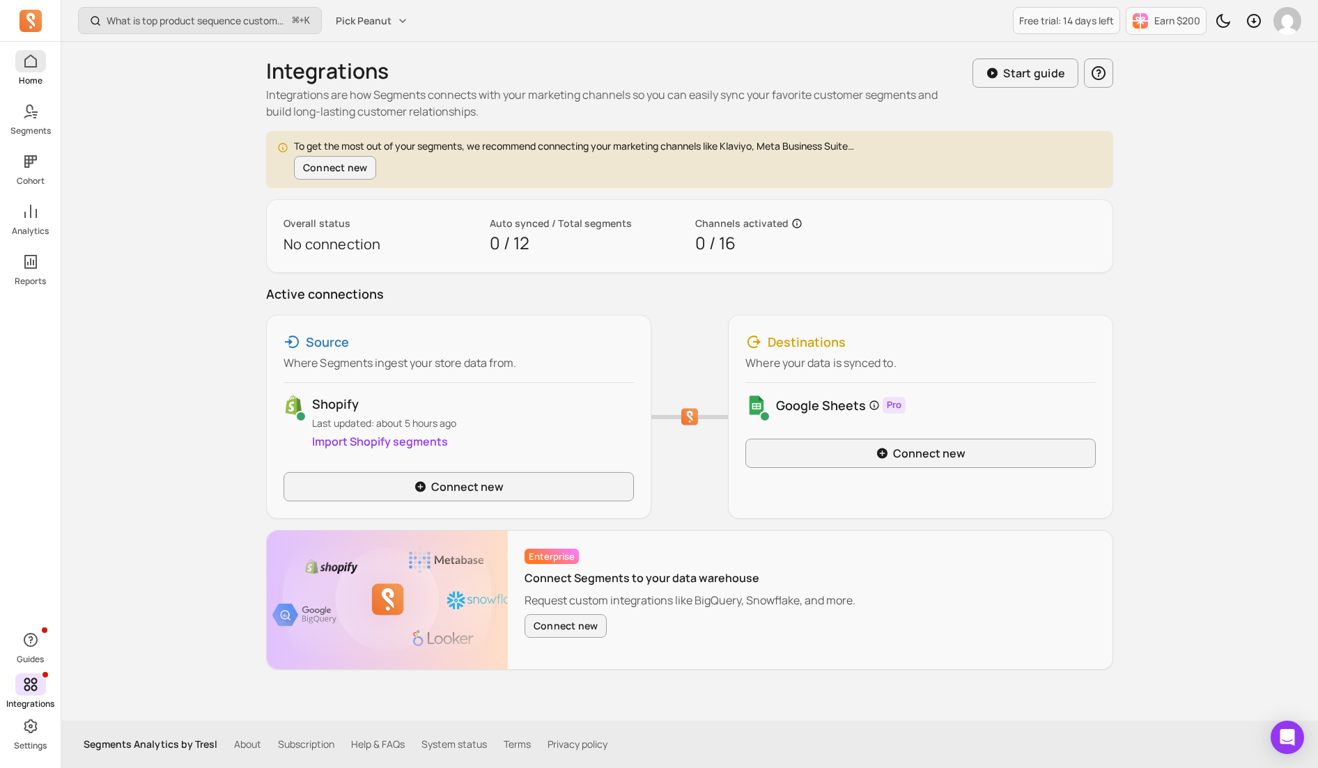
click at [38, 63] on icon at bounding box center [30, 61] width 17 height 17
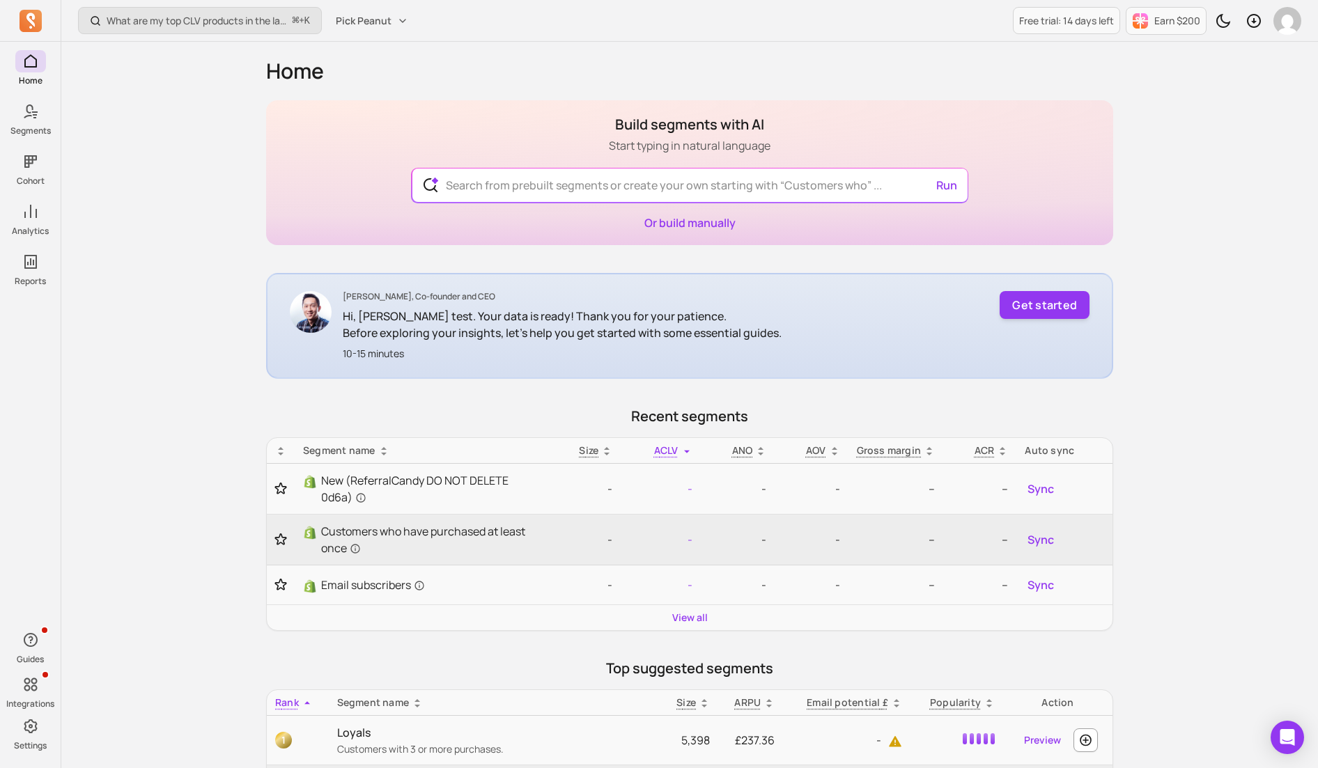
drag, startPoint x: 601, startPoint y: 325, endPoint x: 598, endPoint y: 341, distance: 16.3
click at [598, 341] on p "Before exploring your insights, let's help you get started with some essential …" at bounding box center [562, 333] width 439 height 17
click at [1024, 306] on button "Get started" at bounding box center [1044, 305] width 90 height 28
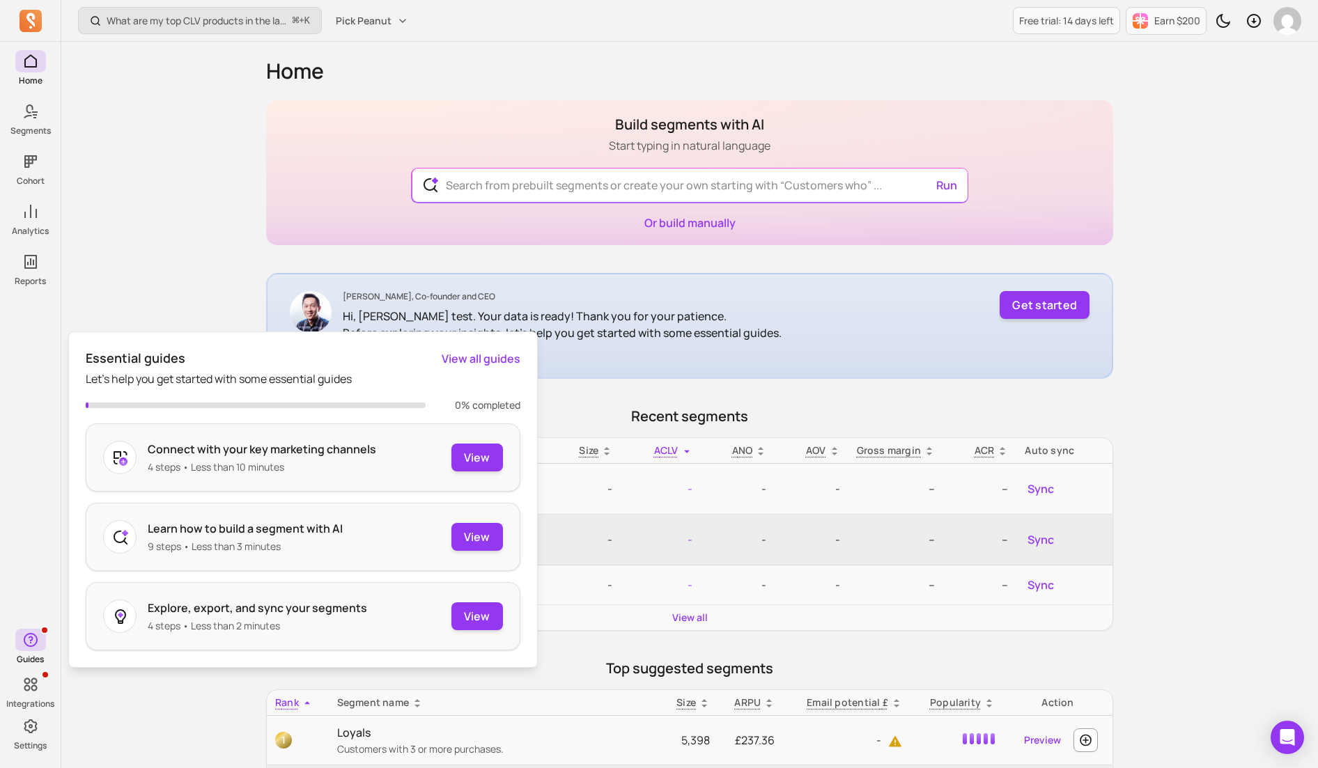
click at [536, 315] on p "Hi, [PERSON_NAME] test. Your data is ready! Thank you for your patience." at bounding box center [562, 316] width 439 height 17
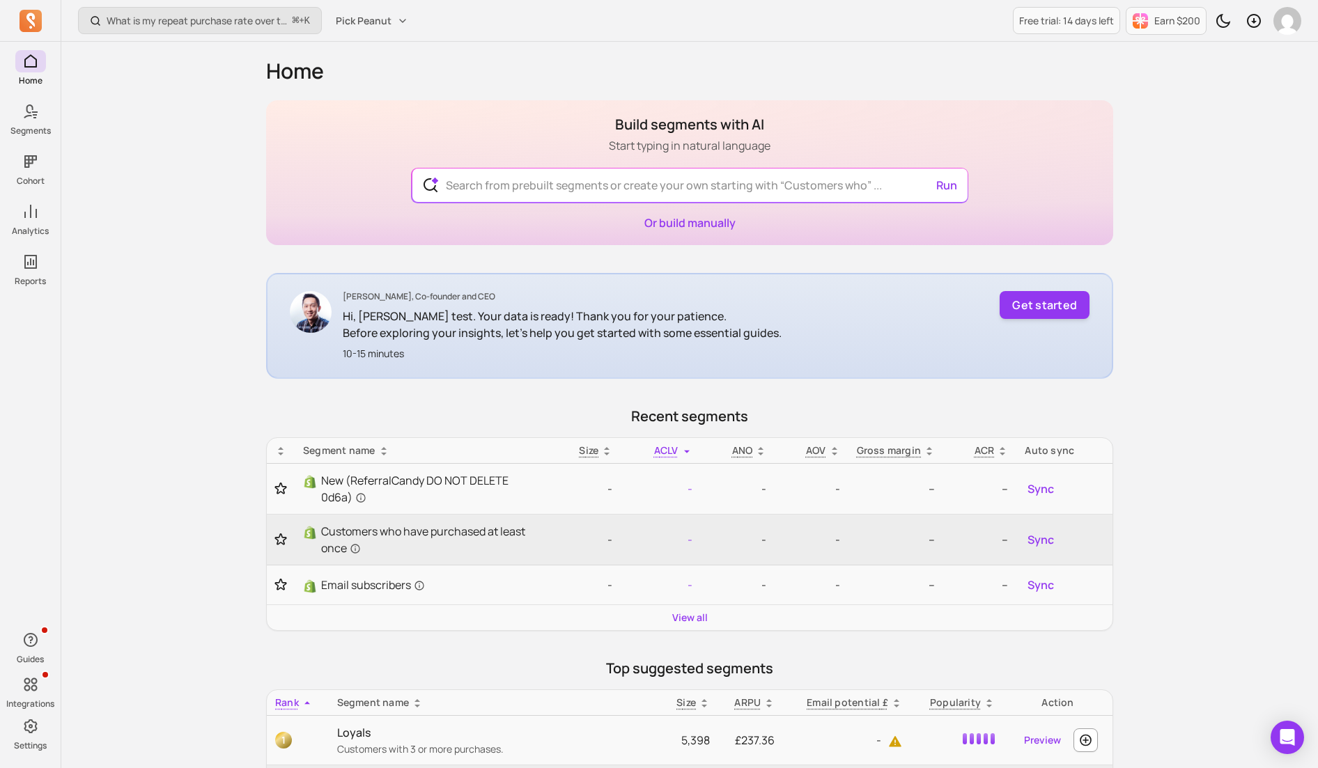
scroll to position [539, 0]
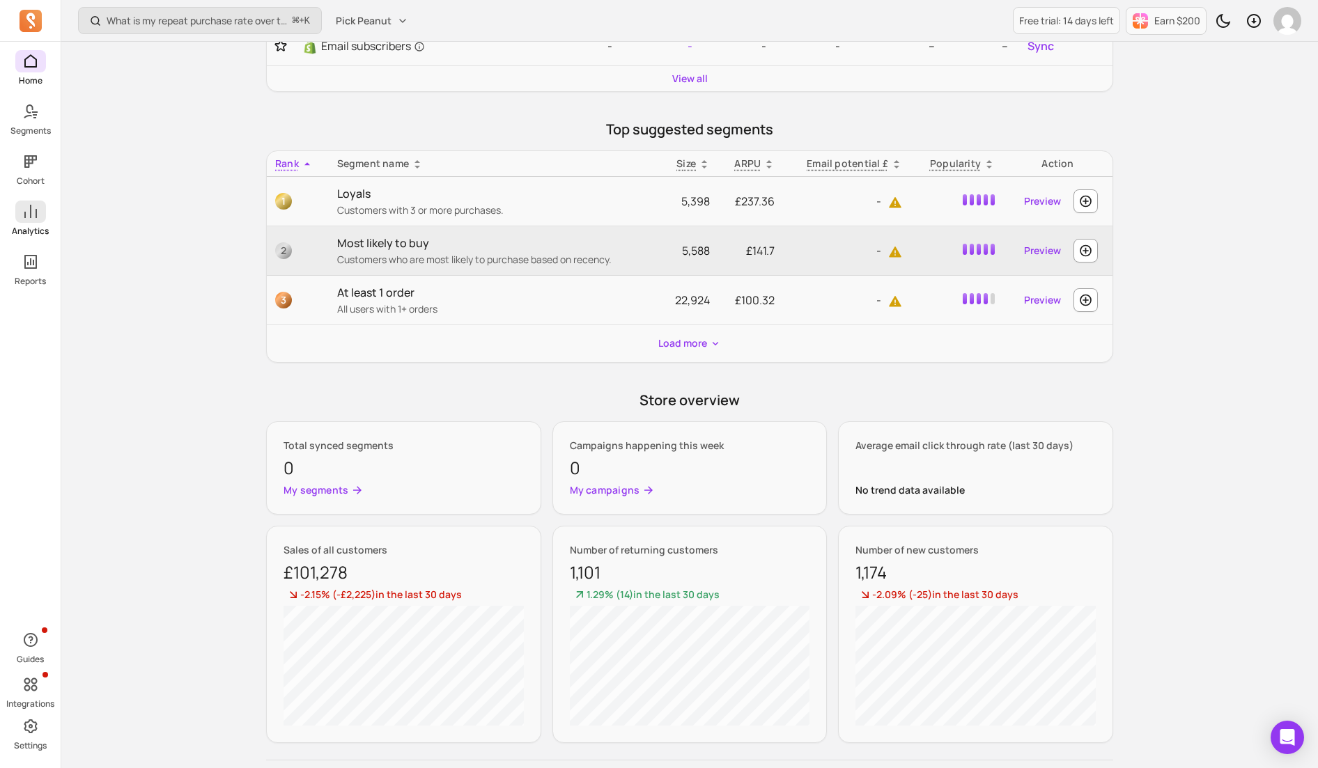
click at [28, 215] on icon at bounding box center [30, 211] width 17 height 17
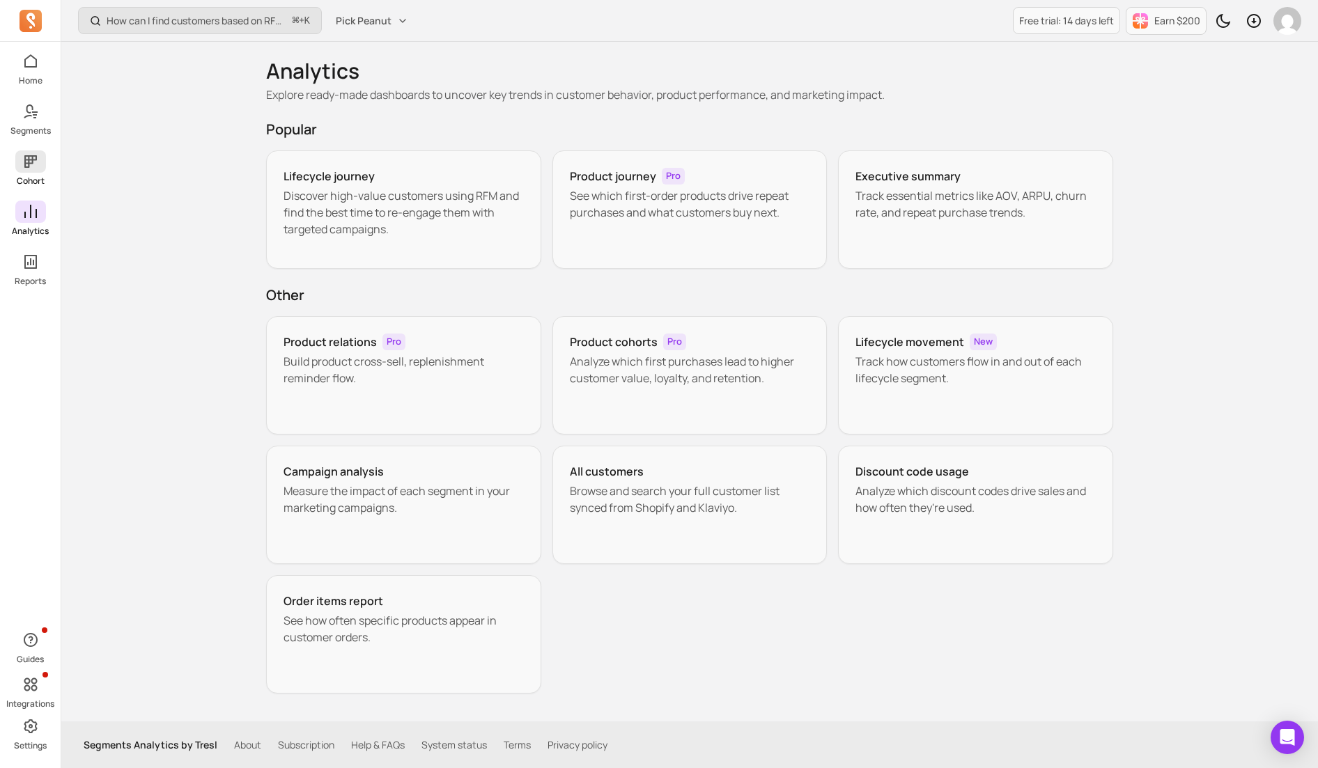
click at [36, 172] on span at bounding box center [30, 161] width 31 height 22
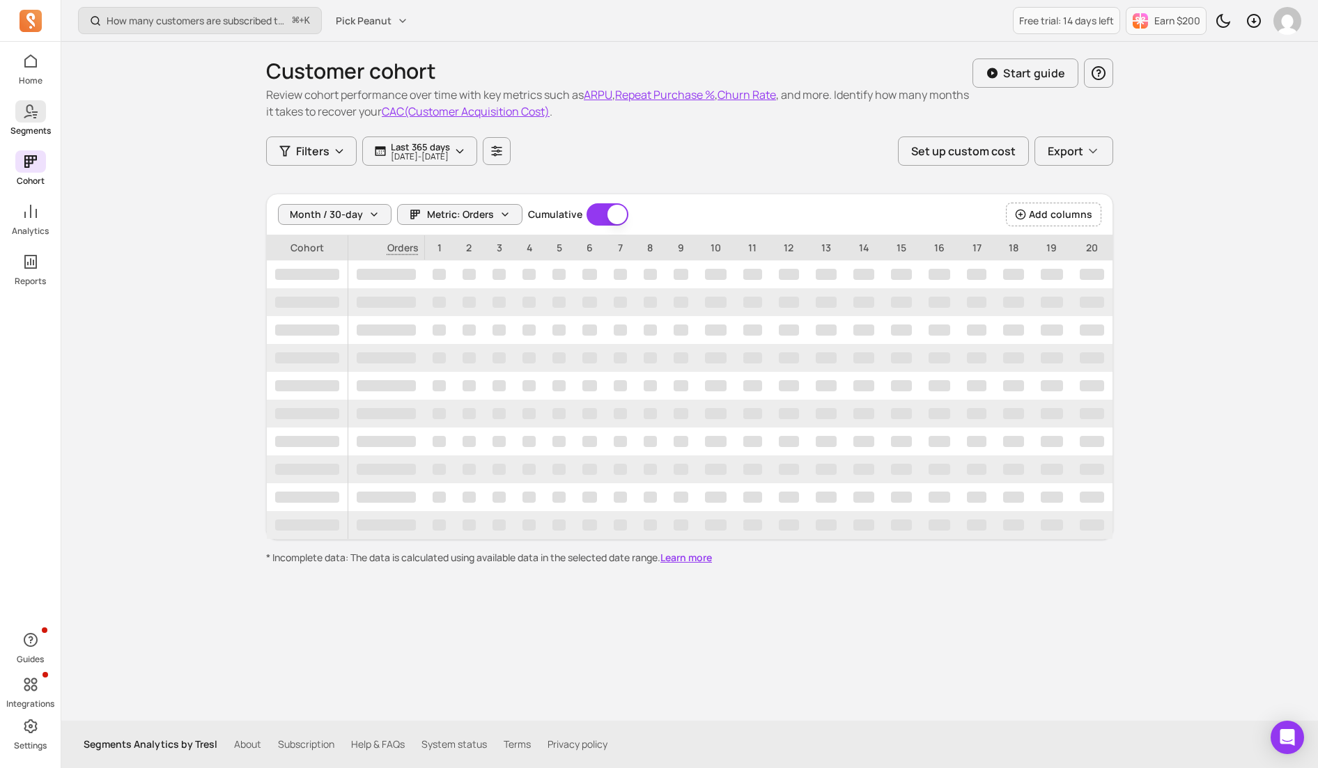
click at [38, 122] on span at bounding box center [30, 111] width 31 height 22
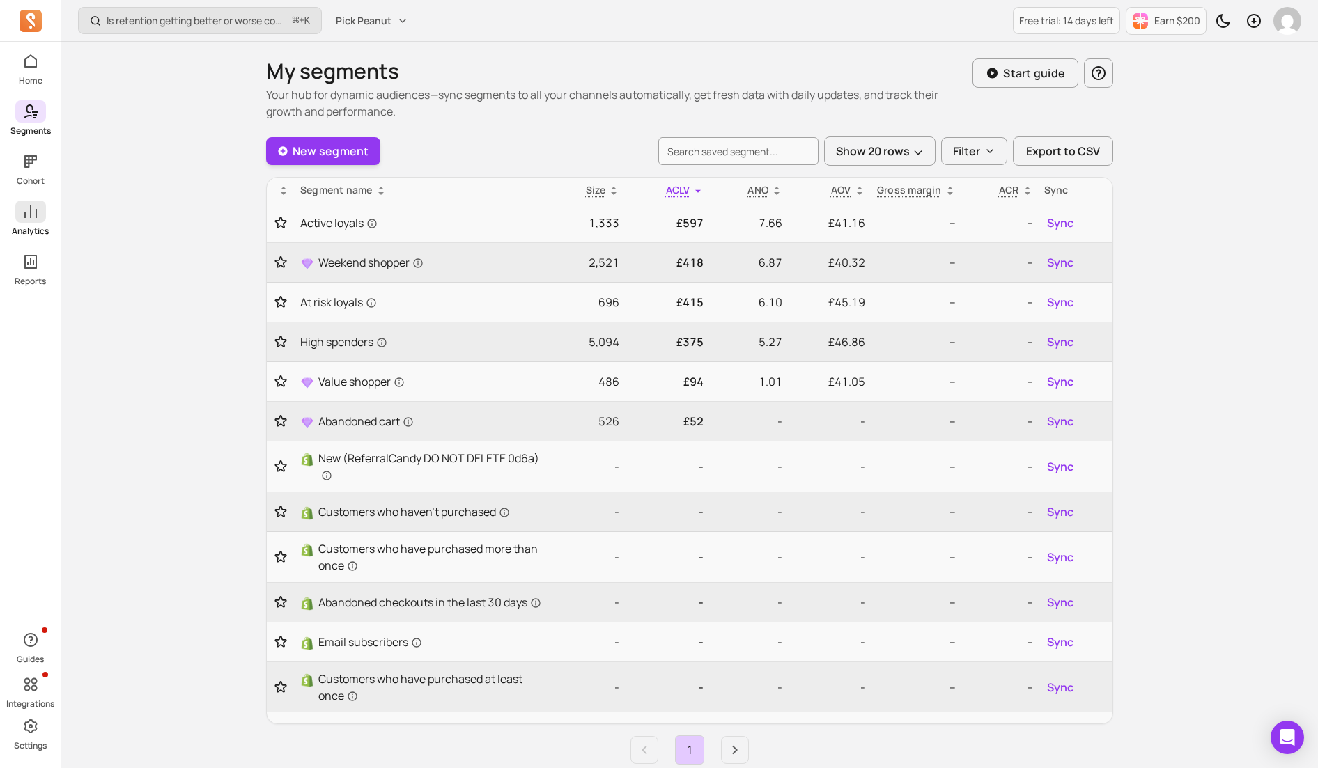
click at [32, 220] on span at bounding box center [30, 212] width 31 height 22
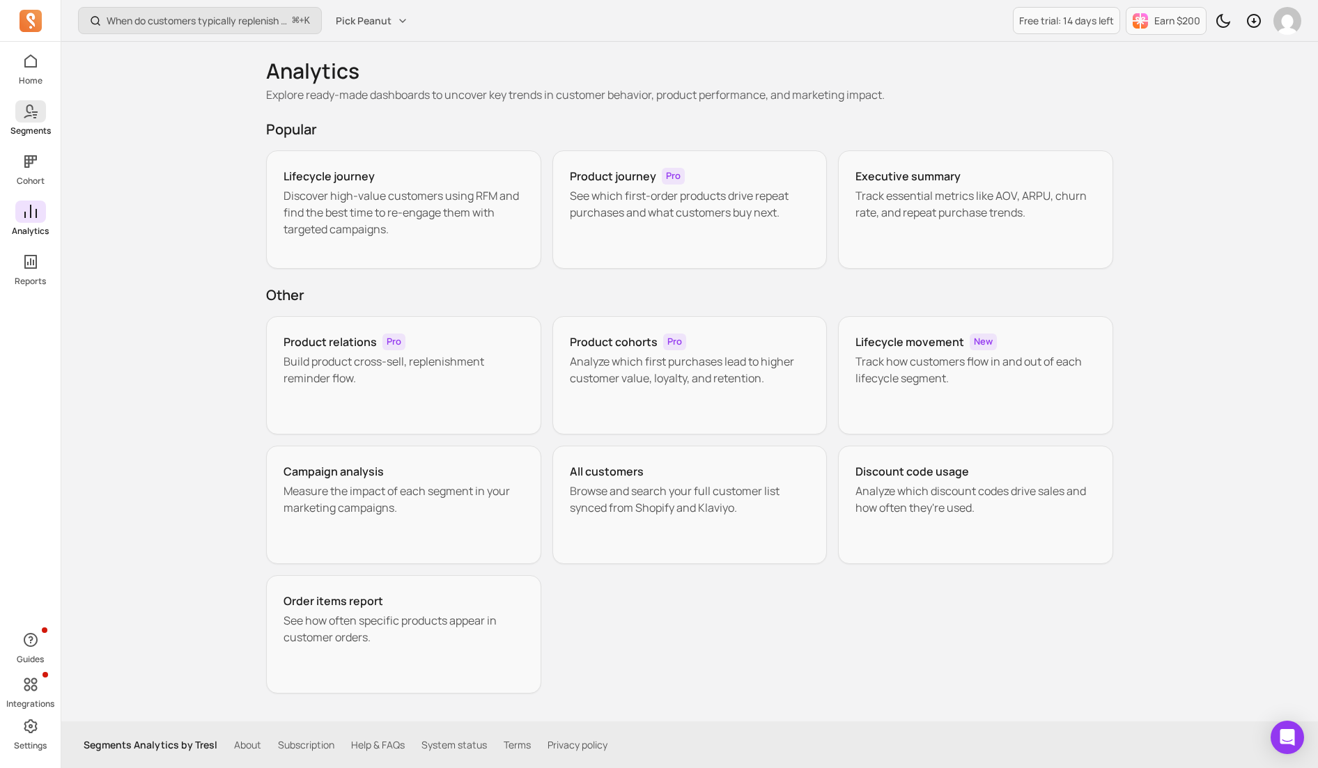
click at [23, 125] on p "Segments" at bounding box center [30, 130] width 40 height 11
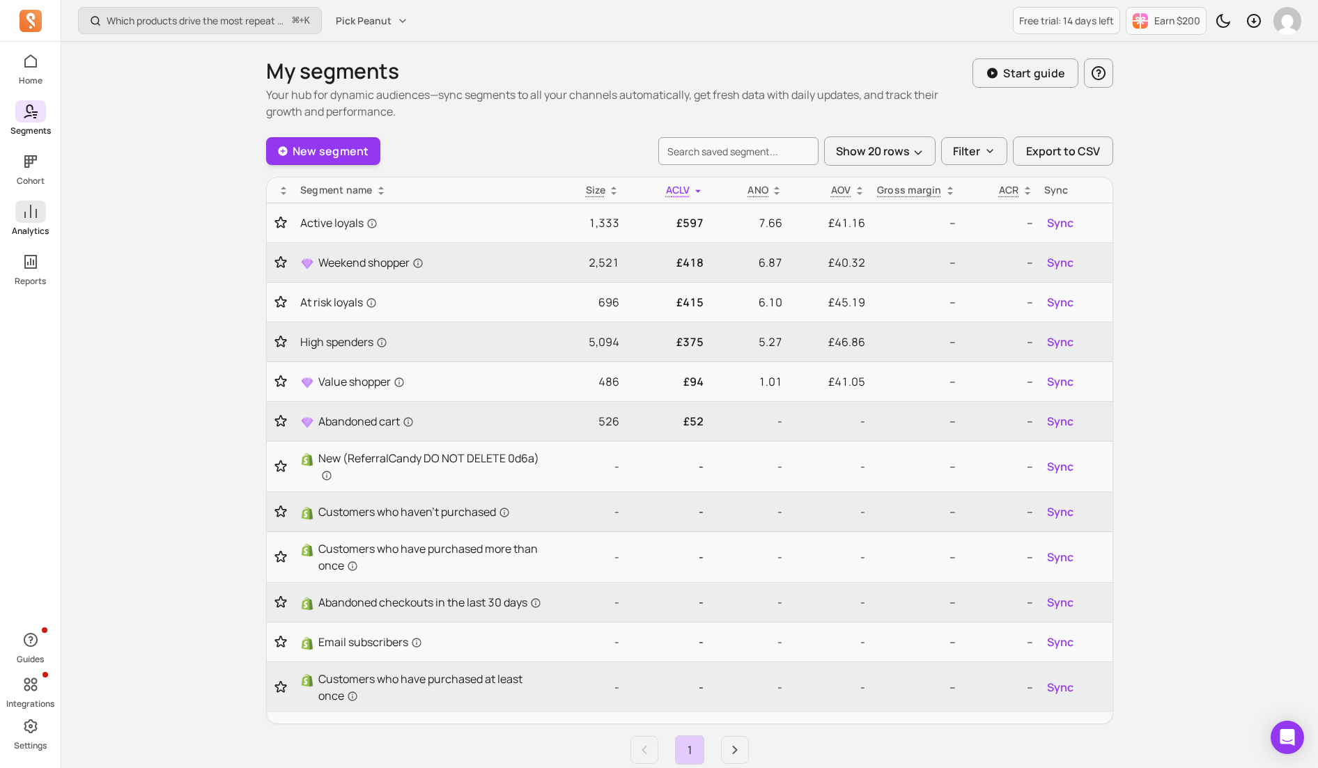
click at [29, 214] on icon at bounding box center [30, 211] width 17 height 17
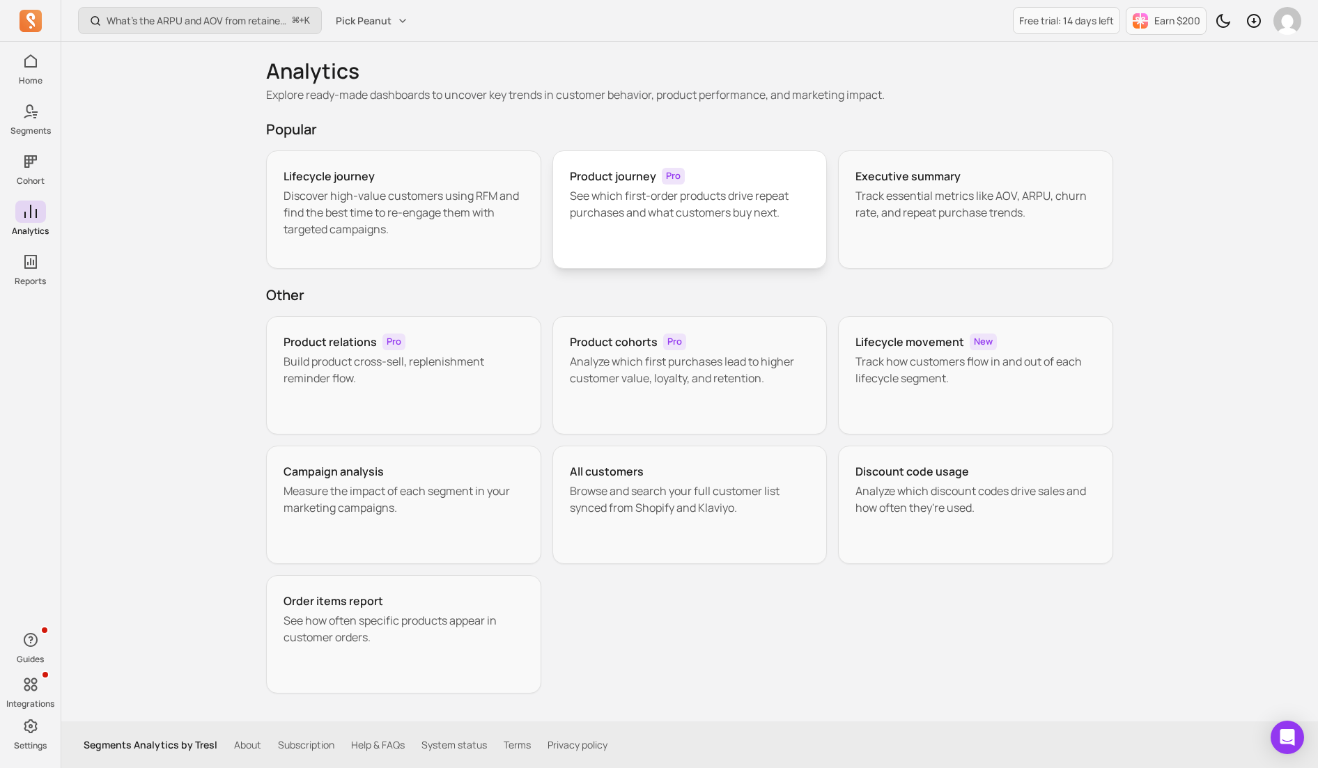
click at [636, 231] on div "Product journey Pro See which first-order products drive repeat purchases and w…" at bounding box center [689, 209] width 275 height 118
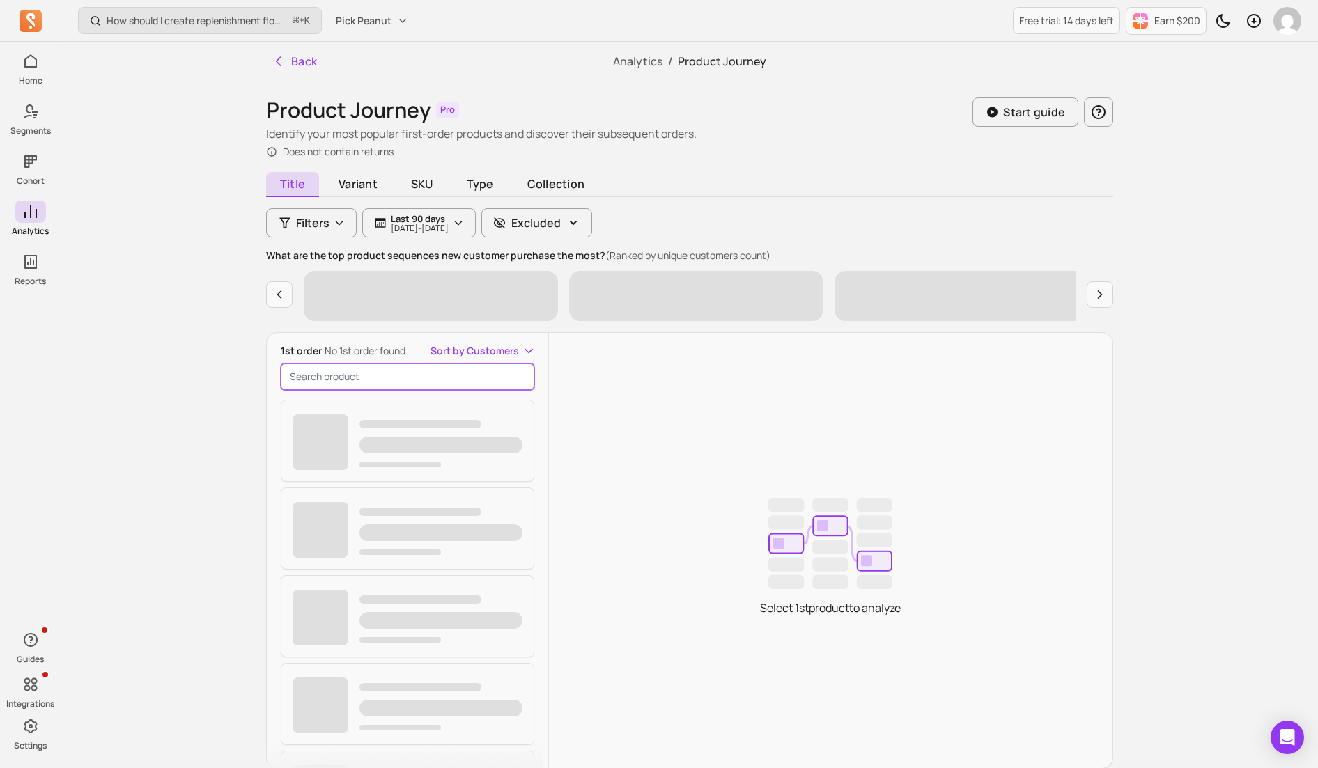
click at [420, 379] on input "search product" at bounding box center [408, 377] width 254 height 26
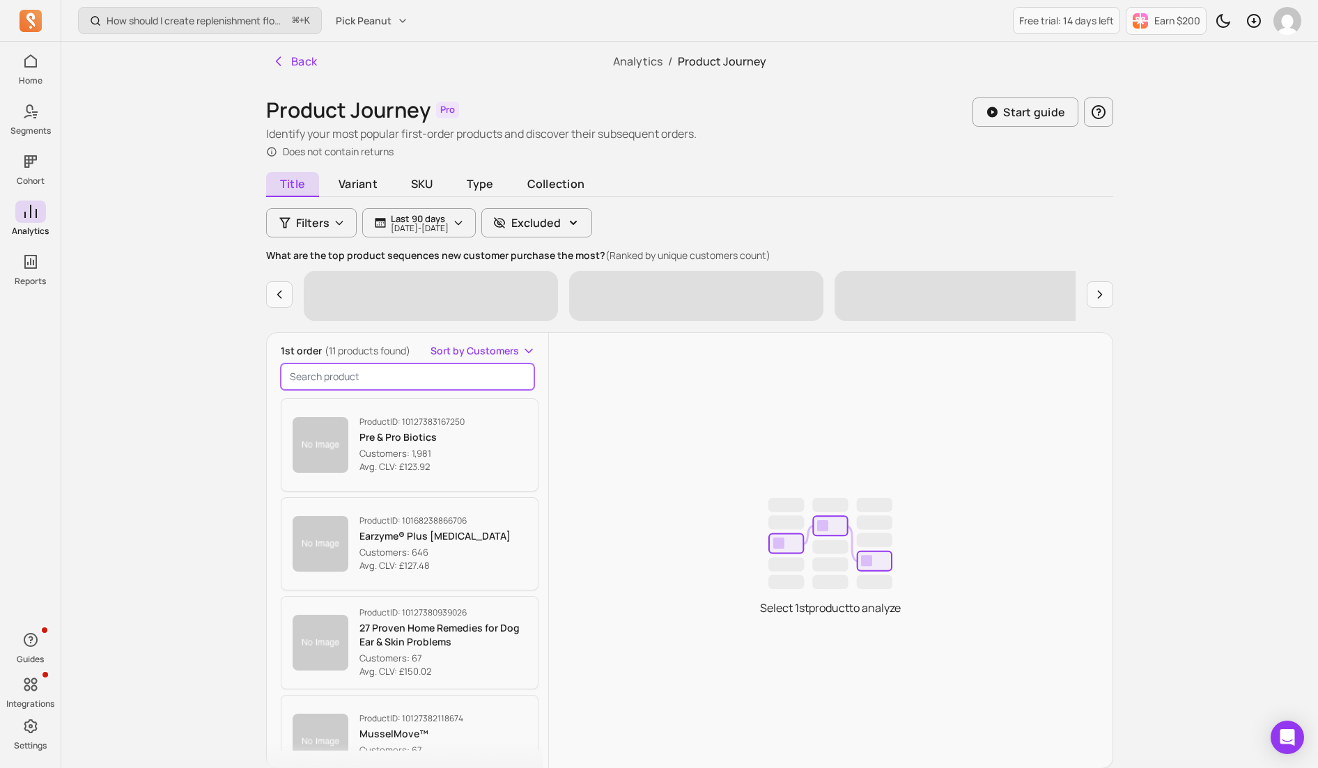
paste input "9/17 週三晚8-10幸安國小球聚出席確認, 上限 32 人, 依接龍順序參加! (1) 季打人員請假的人請自行註明 “(請假)”, 沒註明“(請假)”的代…"
type input "9/17 週三晚8-10幸安國小球聚出席確認, 上限 32 人, 依接龍順序參加! (1) 季打人員請假的人請自行註明 “(請假)”, 沒註明“(請假)”的代…"
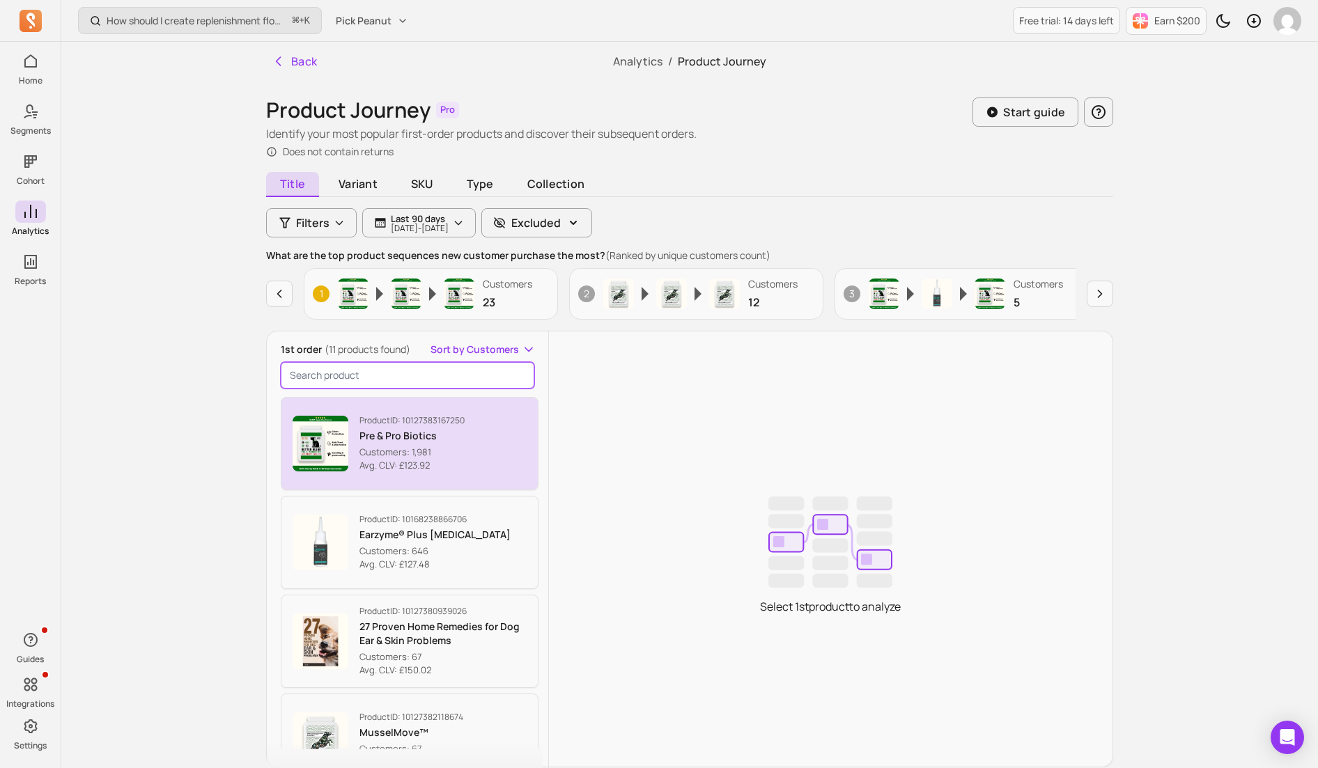
paste input "The Ultimate Dog Health Bundle"
type input "The Ultimate Dog Health Bundle"
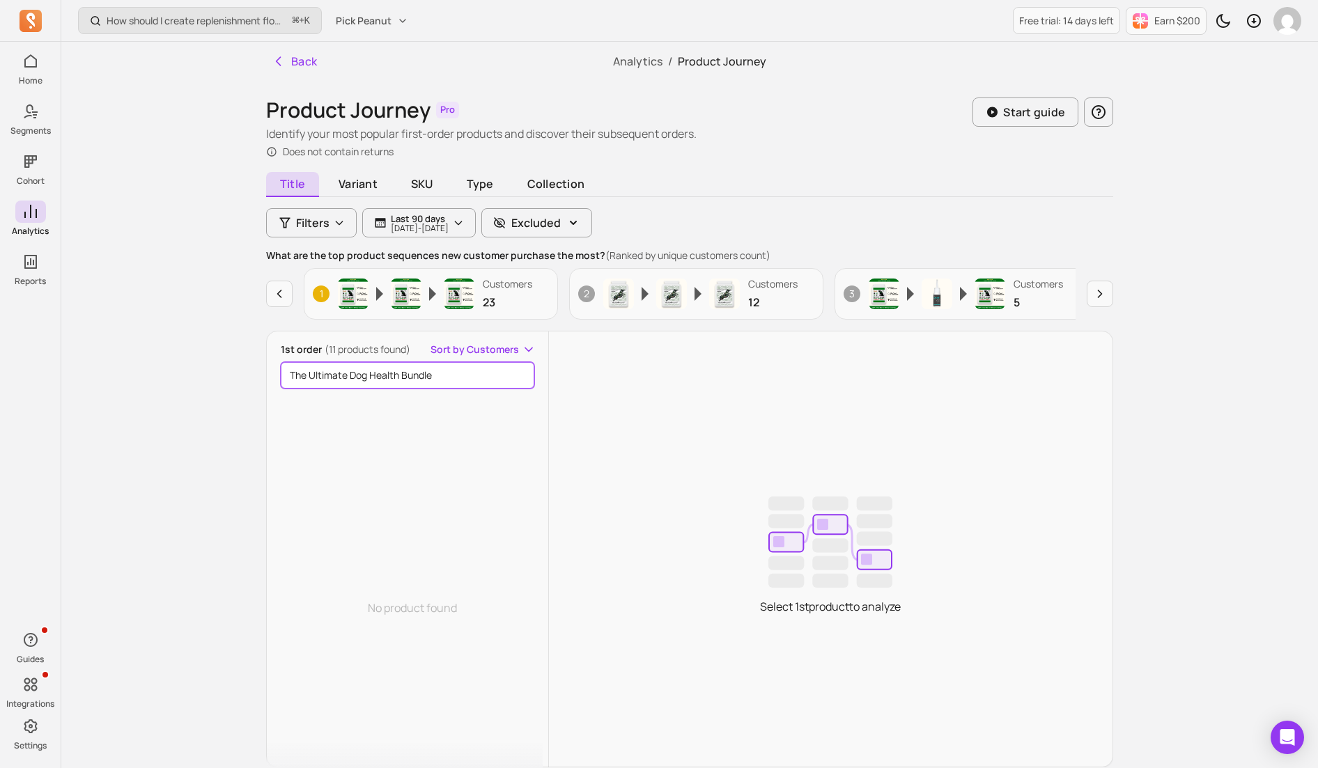
click at [531, 376] on input "The Ultimate Dog Health Bundle" at bounding box center [408, 375] width 254 height 26
click at [524, 376] on input "The Ultimate Dog Health Bundle" at bounding box center [408, 375] width 254 height 26
click at [522, 377] on input "The Ultimate Dog Health Bundle" at bounding box center [408, 375] width 254 height 26
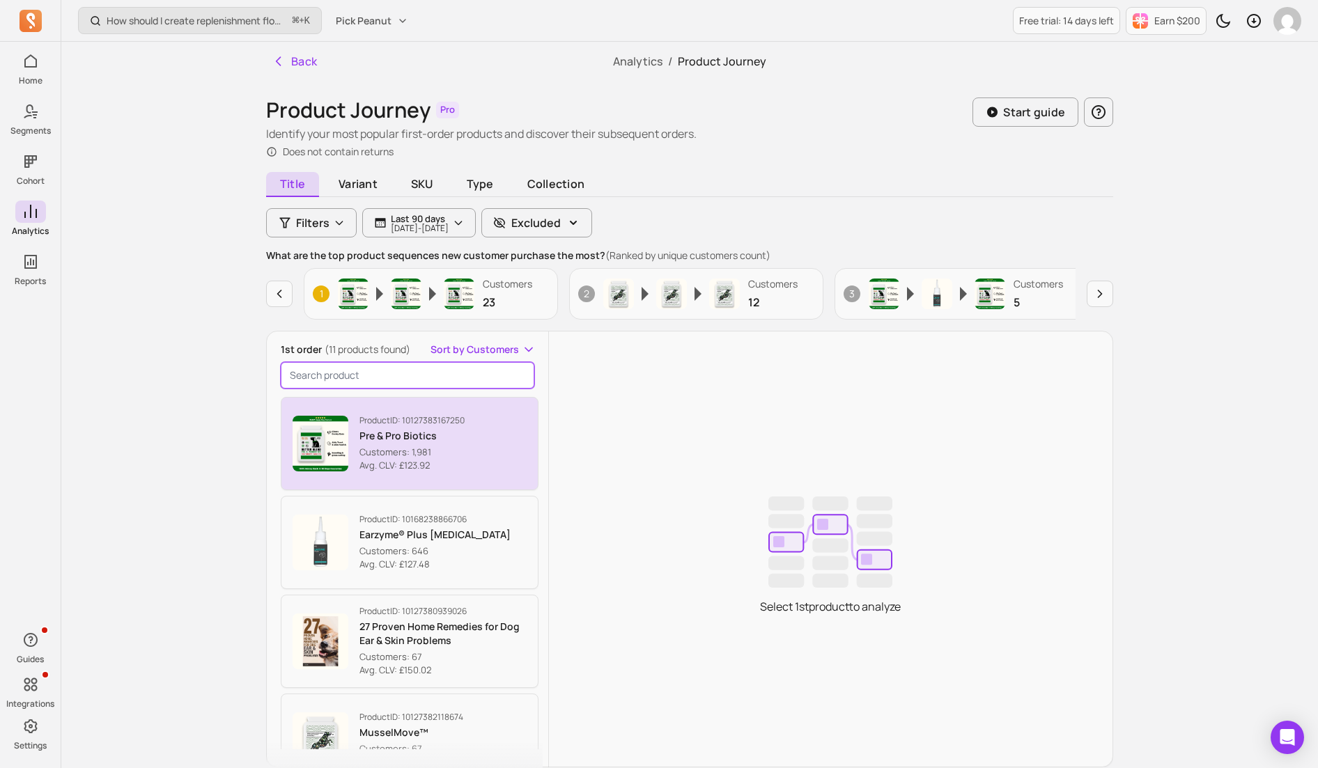
paste input "27 Proven Home Remedies for Dog Ear & Skin Problems"
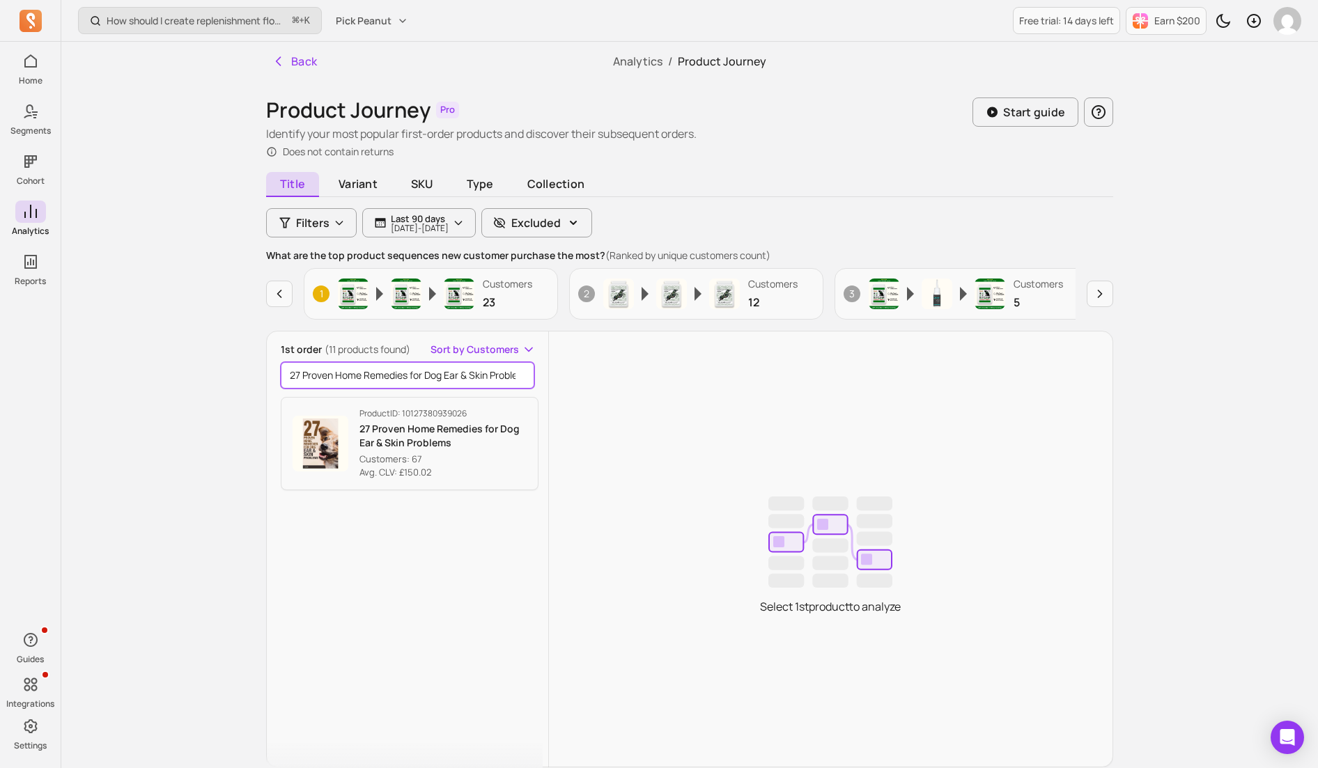
paste input "12 Urinary & Kidney"
click at [308, 377] on input "12 Urinary & Kidney" at bounding box center [408, 375] width 254 height 26
drag, startPoint x: 393, startPoint y: 377, endPoint x: 247, endPoint y: 378, distance: 146.3
click at [247, 378] on div "Back Analytics / Product Journey Product Journey Pro Identify your most popular…" at bounding box center [689, 449] width 891 height 815
paste input "Spot On - Natural Flea & Tick Drops"
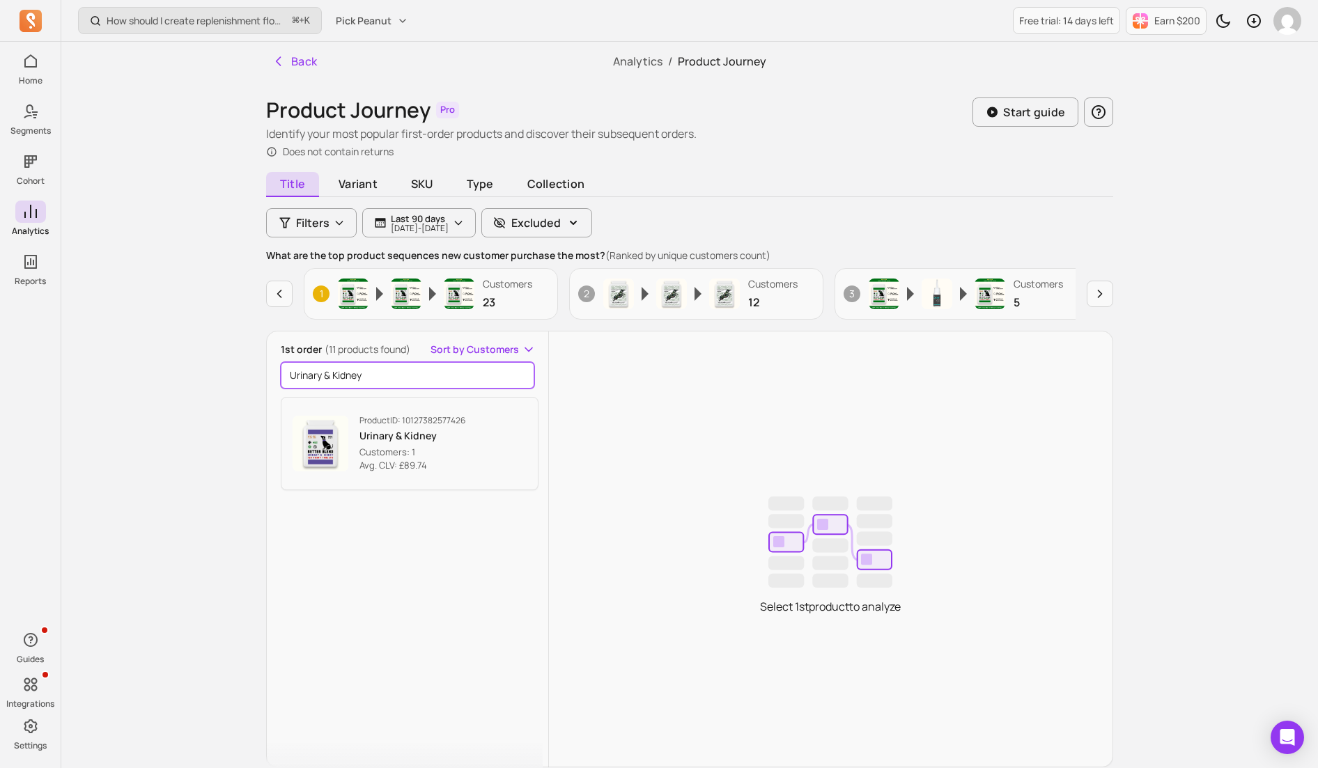
type input "Spot On - Natural Flea & Tick Drops"
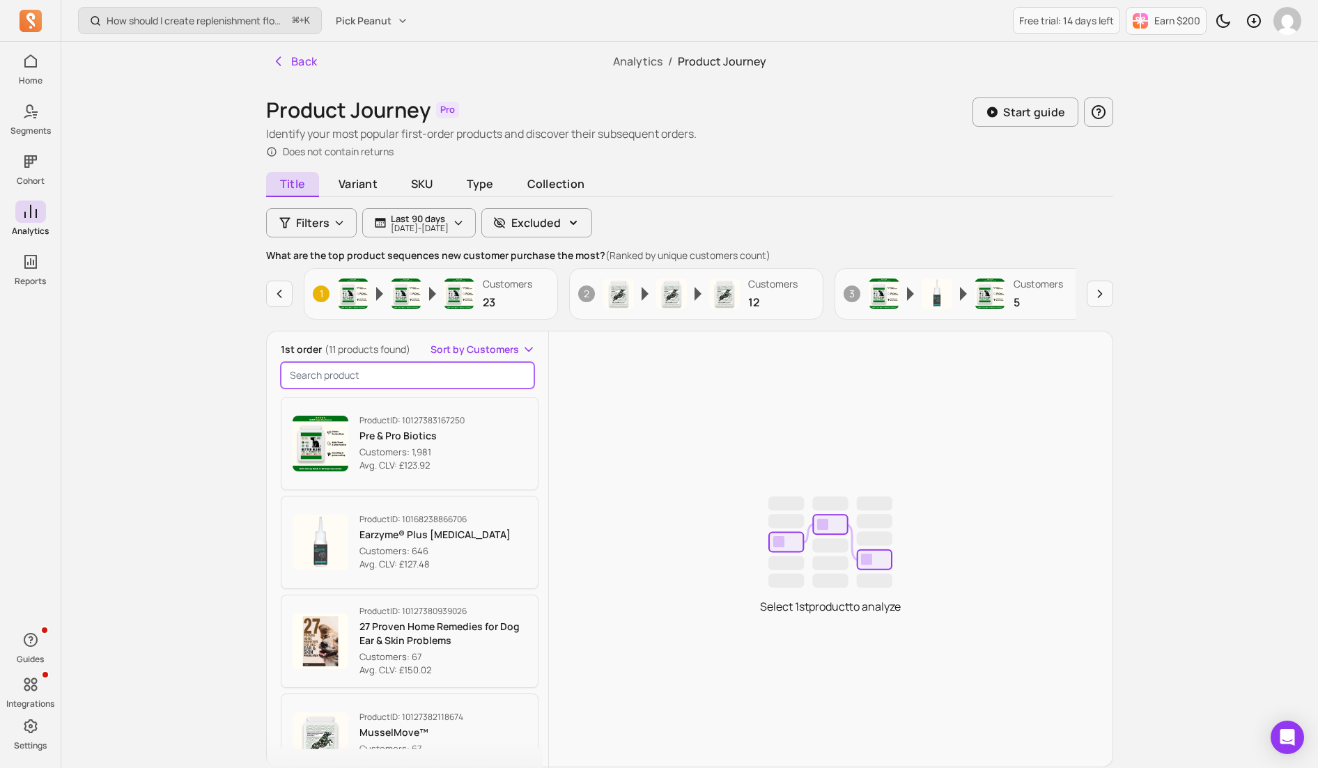
paste input "Purefang® Anti-Plaque & Tartar Water Additive"
type input "Purefang® Anti-Plaque & Tartar Water Additive"
paste input "The Ultimate Dog Health Bundle"
type input "The Ultimate Dog Health Bundle"
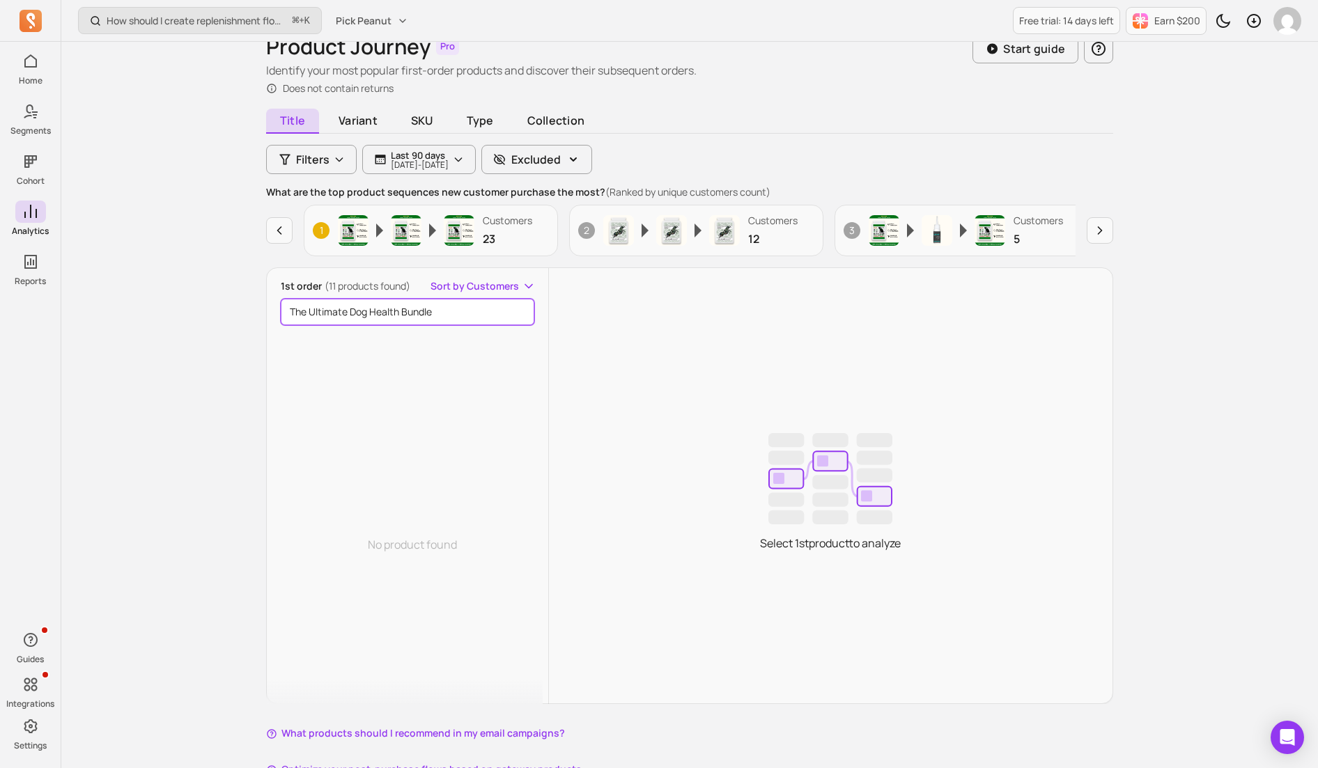
scroll to position [65, 0]
click at [523, 313] on input "The Ultimate Dog Health Bundle" at bounding box center [408, 310] width 254 height 26
click at [514, 306] on input "The Ultimate Dog Health Bundle" at bounding box center [408, 310] width 254 height 26
click at [519, 309] on input "The Ultimate Dog Health Bundle" at bounding box center [408, 310] width 254 height 26
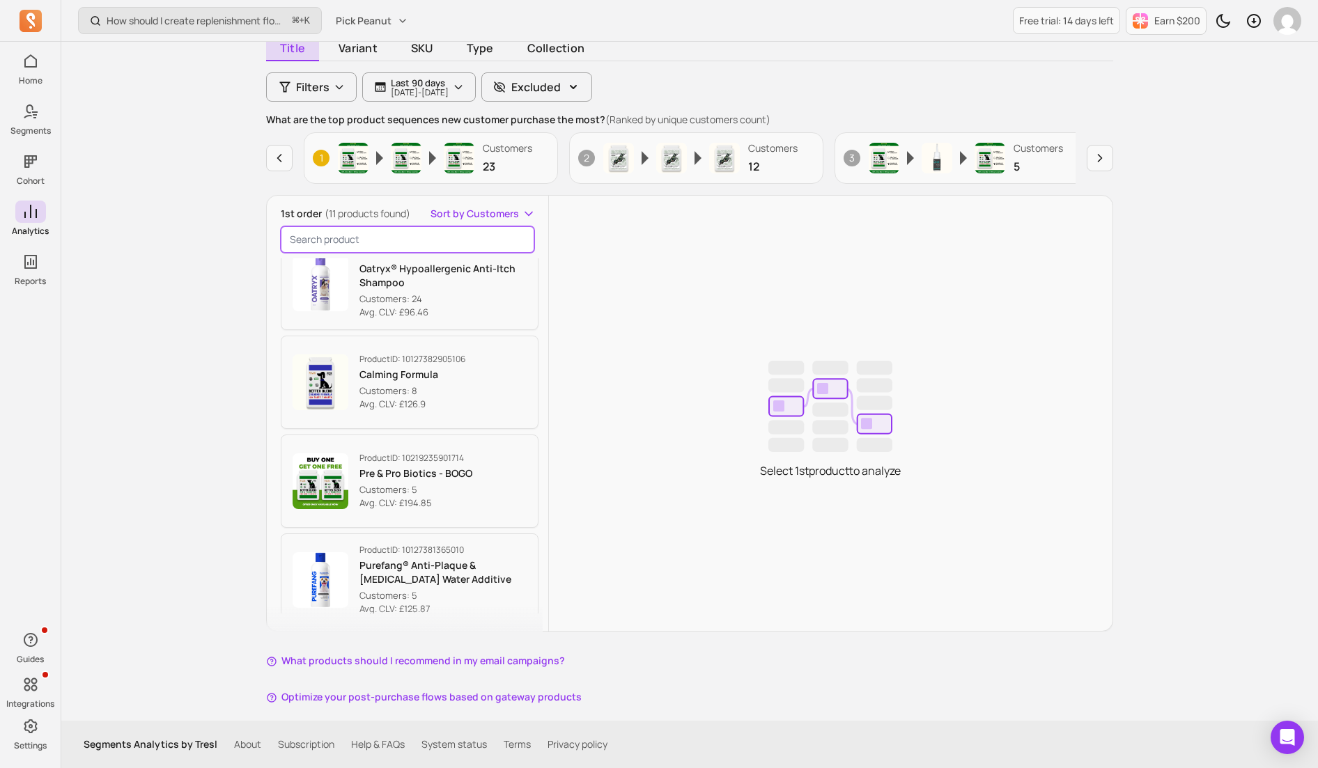
scroll to position [434, 0]
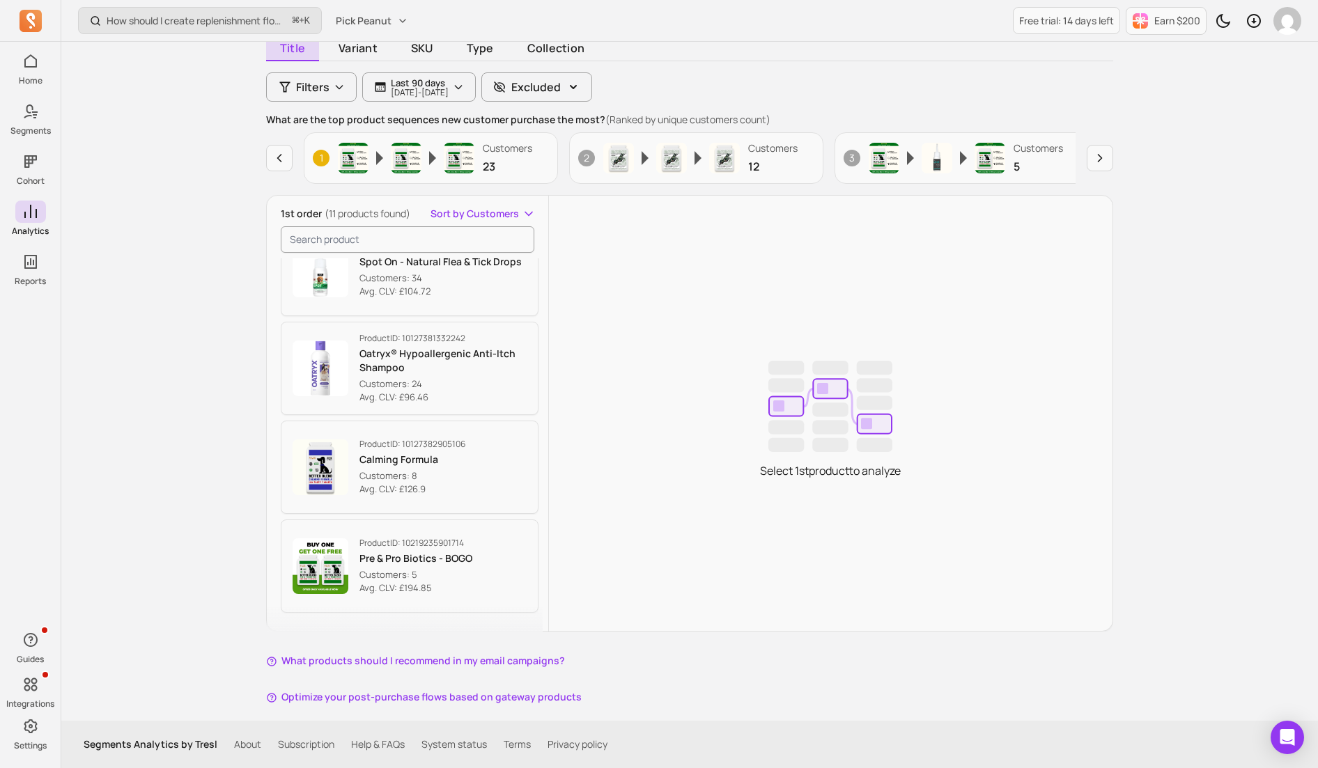
click at [325, 212] on span "(11 products found)" at bounding box center [368, 213] width 86 height 13
click at [266, 195] on div "1st order (11 products found) Sort by Customers Product ID: 10127383167250 Pre …" at bounding box center [689, 413] width 847 height 437
click at [336, 236] on input "search product" at bounding box center [408, 239] width 254 height 26
paste input "The Ultimate Dog Health Bundle"
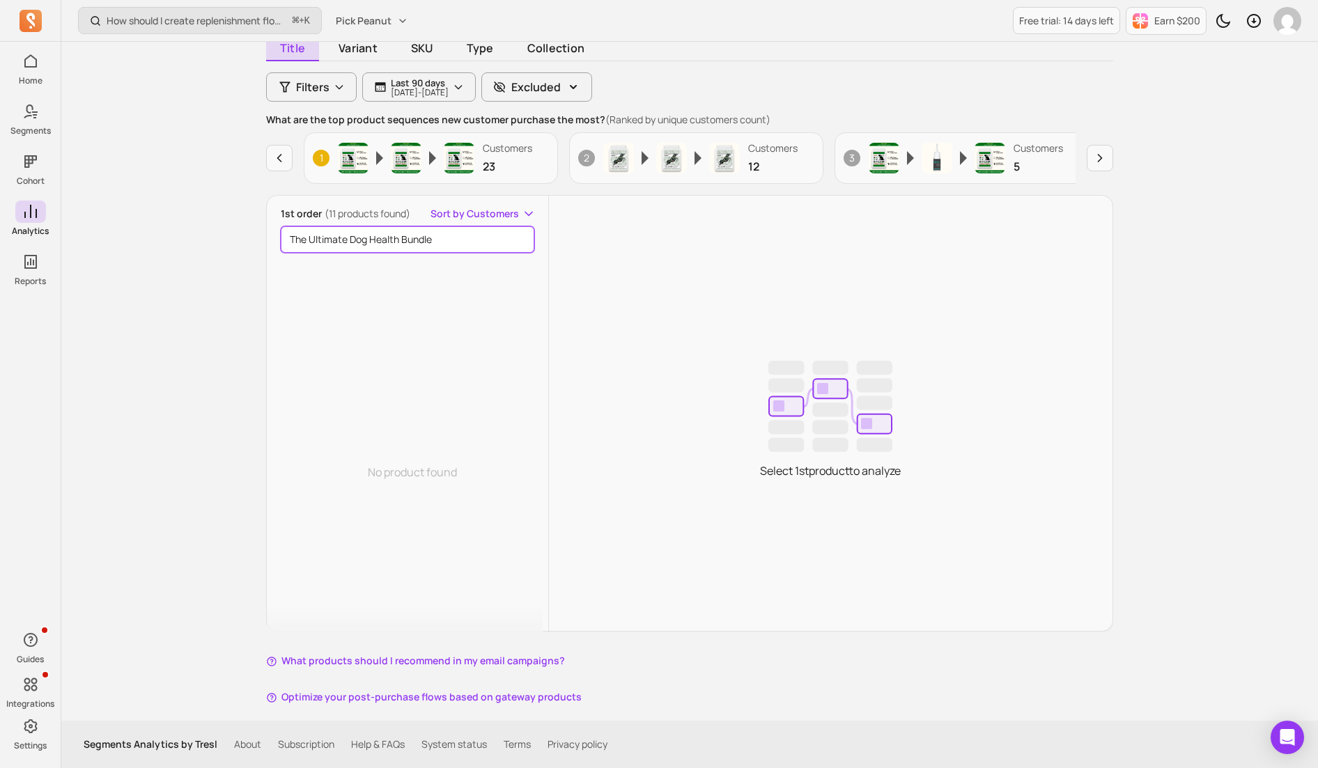
type input "The Ultimate Dog Health Bundle"
click at [520, 242] on input "The Ultimate Dog Health Bundle" at bounding box center [408, 239] width 254 height 26
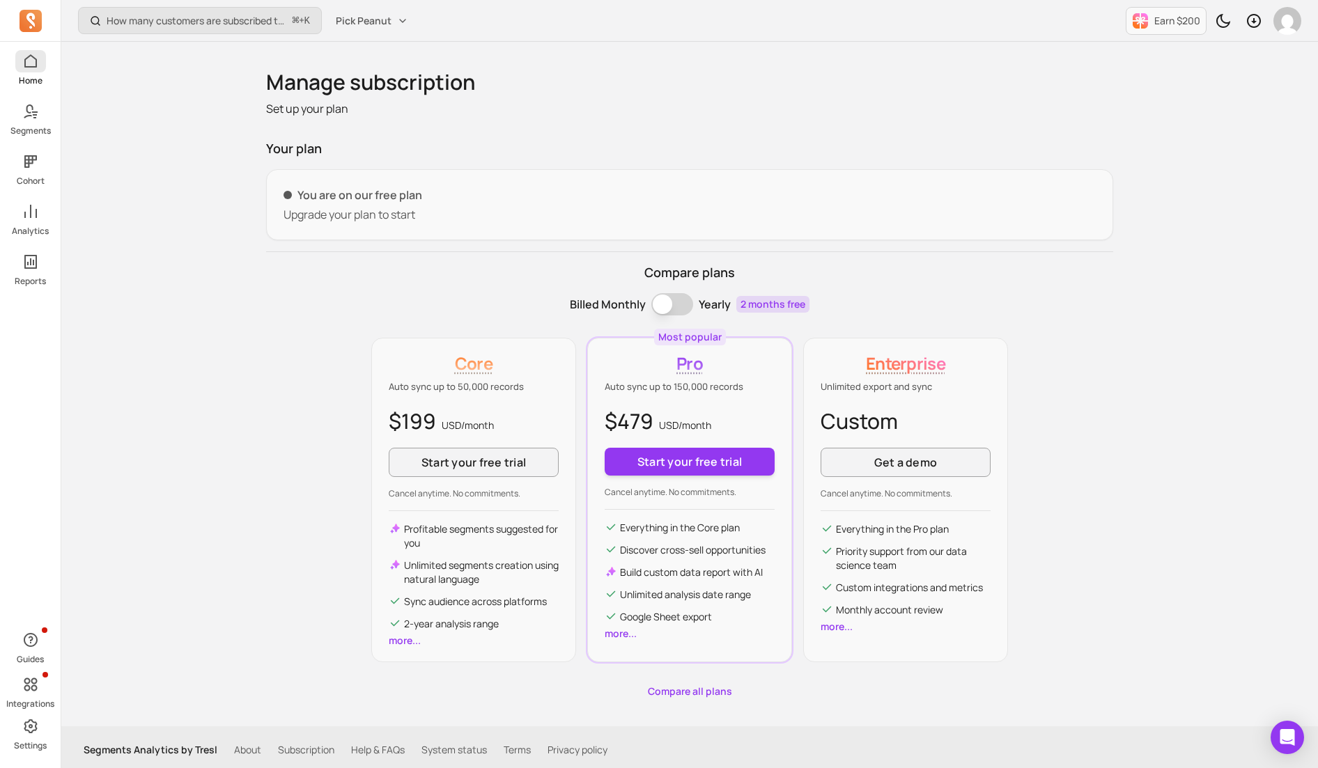
click at [26, 74] on link "Home" at bounding box center [30, 68] width 61 height 36
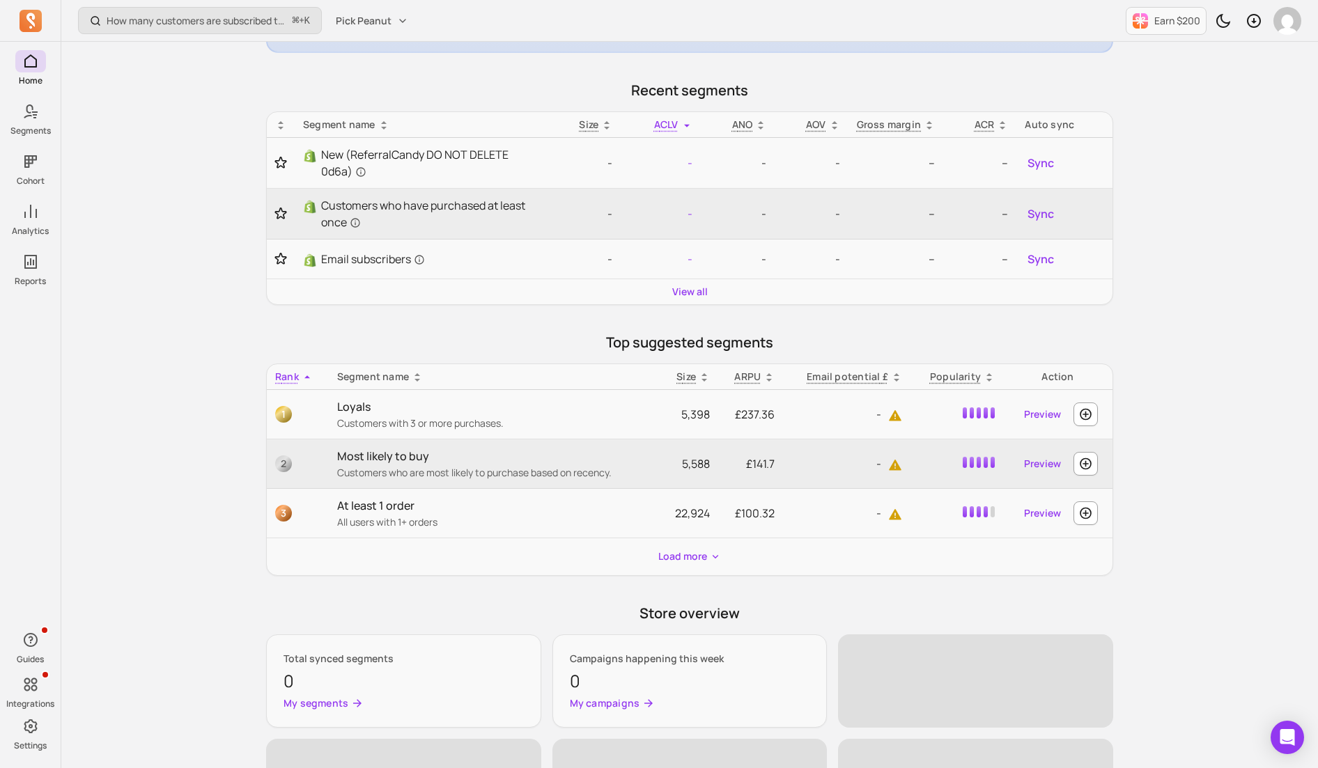
scroll to position [217, 0]
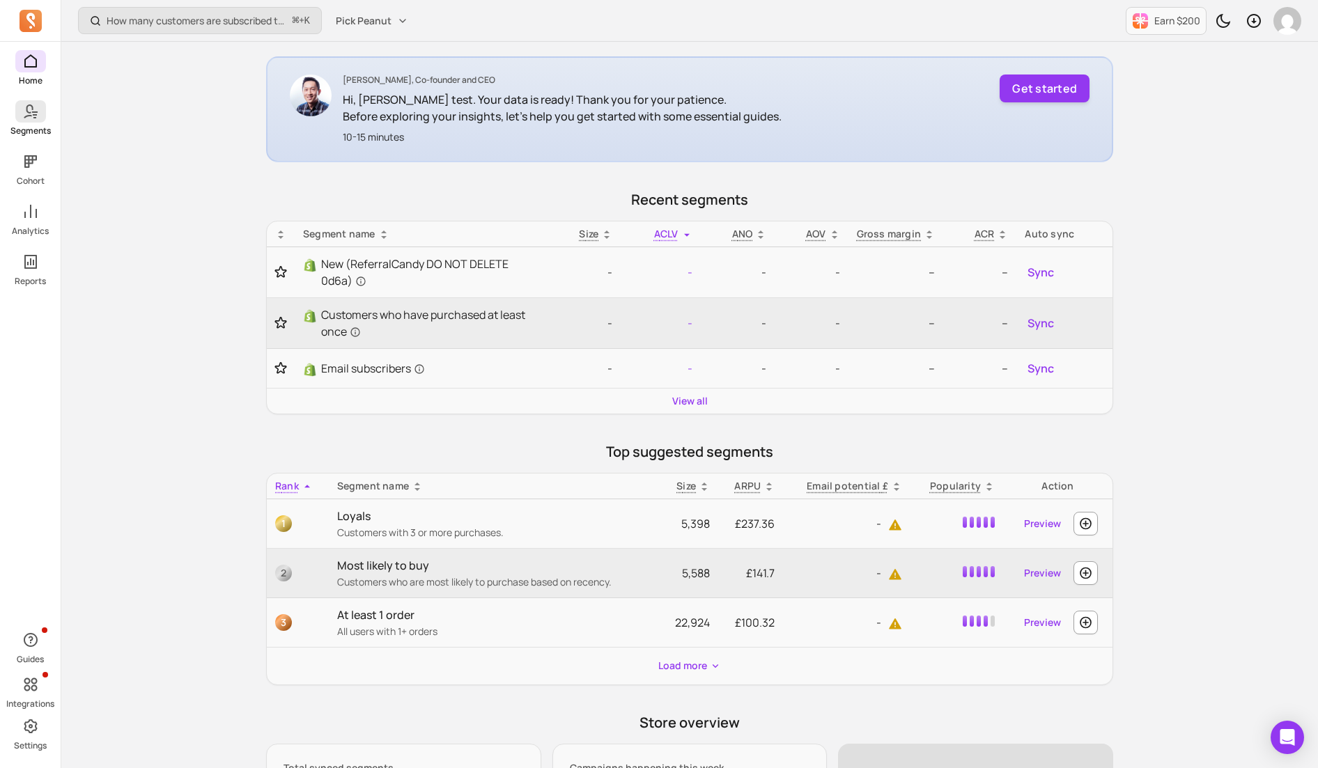
click at [29, 108] on icon at bounding box center [30, 111] width 17 height 17
